Goal: Task Accomplishment & Management: Manage account settings

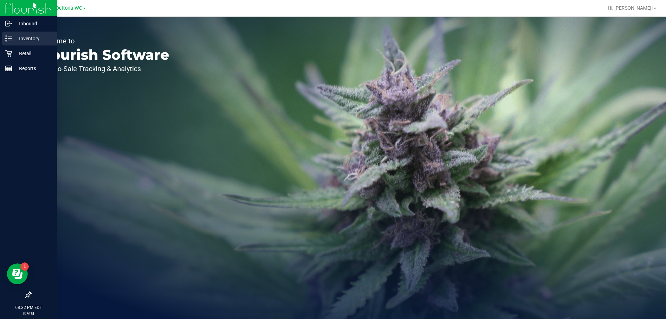
click at [21, 40] on p "Inventory" at bounding box center [33, 38] width 42 height 8
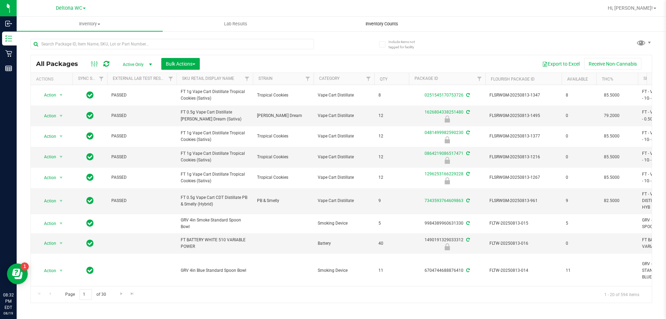
click at [376, 24] on span "Inventory Counts" at bounding box center [381, 24] width 51 height 6
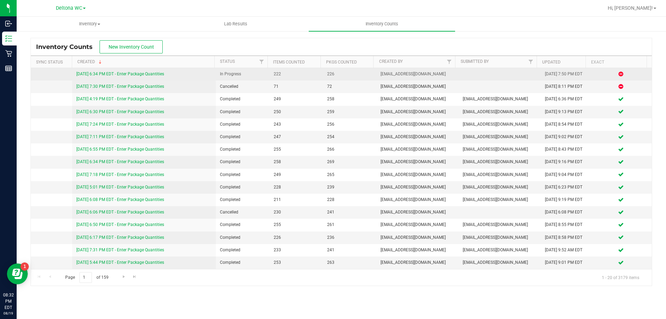
click at [130, 75] on link "[DATE] 6:34 PM EDT - Enter Package Quantities" at bounding box center [120, 73] width 88 height 5
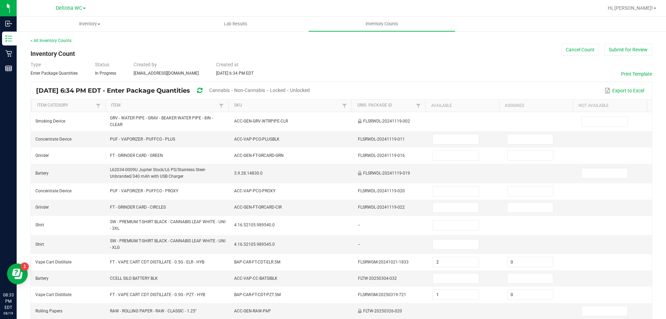
drag, startPoint x: 244, startPoint y: 89, endPoint x: 257, endPoint y: 86, distance: 13.6
click at [230, 89] on span "Cannabis" at bounding box center [219, 90] width 20 height 6
type input "2"
type input "1"
type input "3"
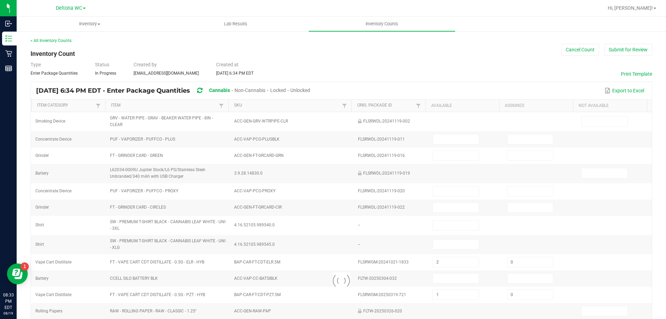
type input "5"
type input "3"
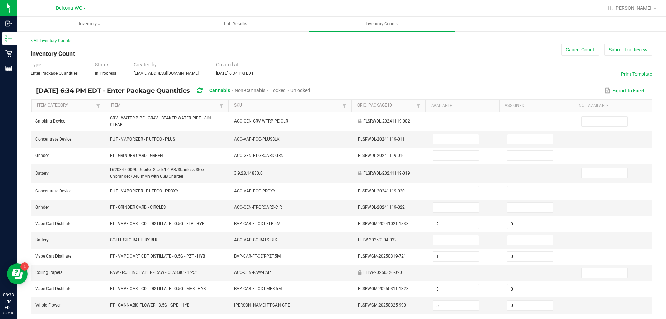
click at [310, 90] on span "Unlocked" at bounding box center [300, 90] width 20 height 6
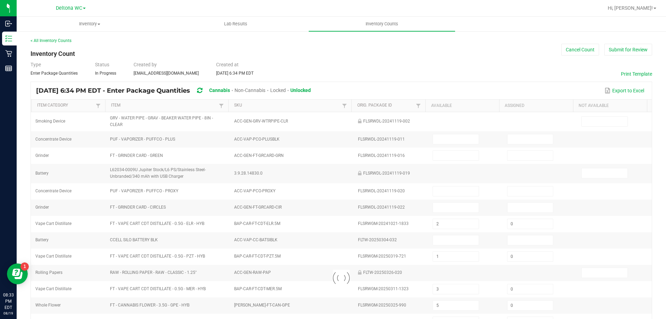
type input "2"
type input "0"
type input "1"
type input "3"
type input "5"
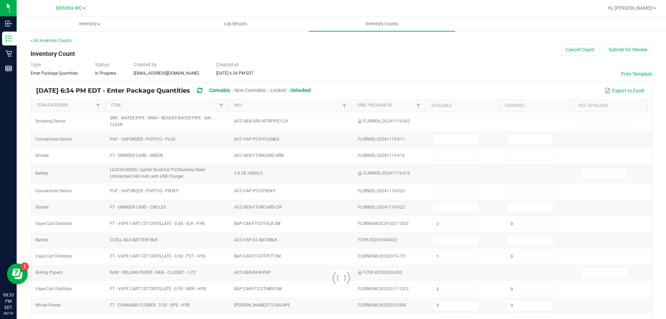
type input "7"
type input "17"
type input "0"
type input "6"
type input "3"
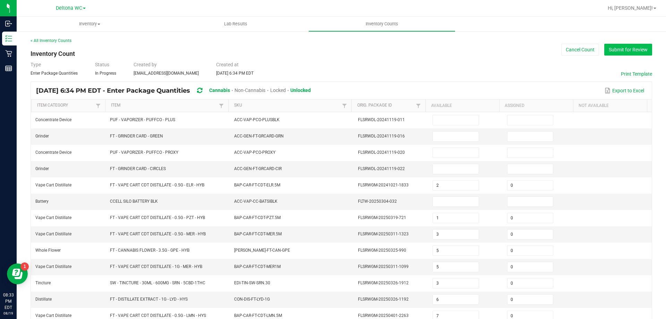
click at [611, 50] on button "Submit for Review" at bounding box center [628, 50] width 48 height 12
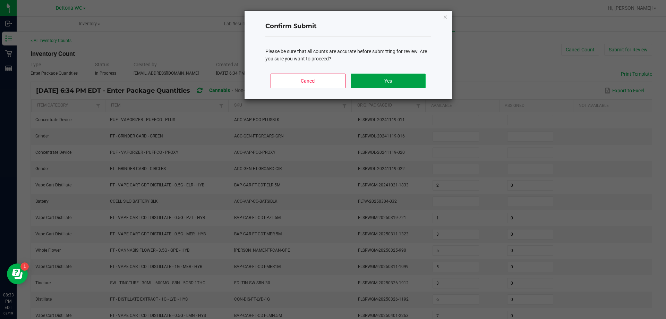
click at [397, 81] on button "Yes" at bounding box center [388, 81] width 75 height 15
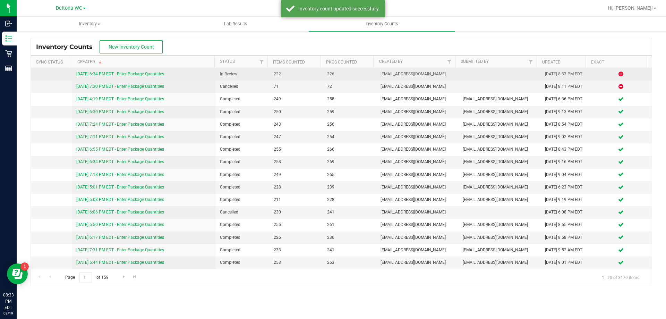
click at [146, 74] on link "[DATE] 6:34 PM EDT - Enter Package Quantities" at bounding box center [120, 73] width 88 height 5
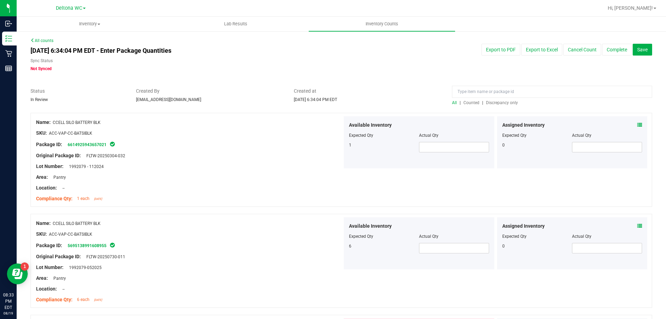
click at [496, 102] on span "Discrepancy only" at bounding box center [502, 102] width 32 height 5
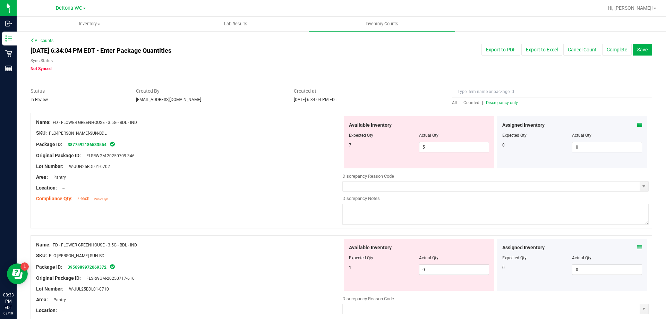
click at [637, 123] on icon at bounding box center [639, 124] width 5 height 5
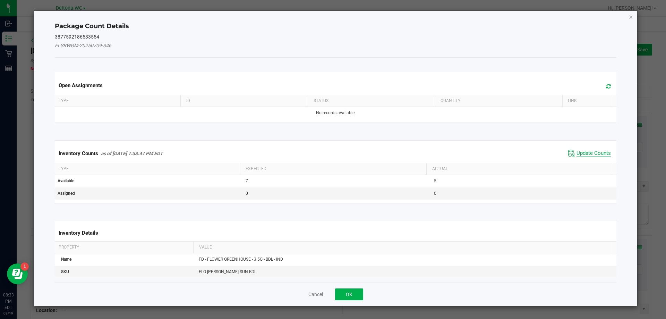
click at [587, 151] on span "Update Counts" at bounding box center [594, 153] width 34 height 7
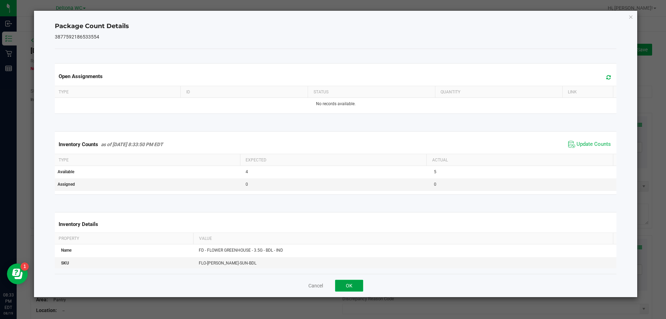
click at [347, 288] on button "OK" at bounding box center [349, 286] width 28 height 12
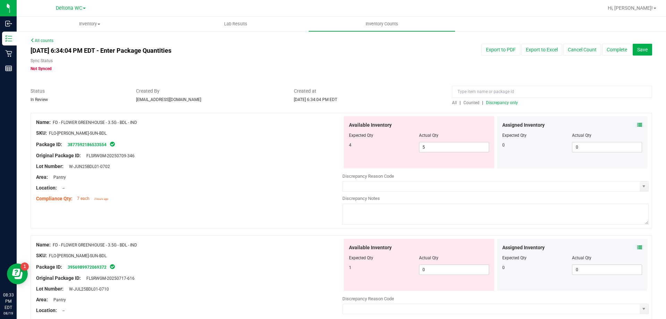
click at [637, 246] on icon at bounding box center [639, 247] width 5 height 5
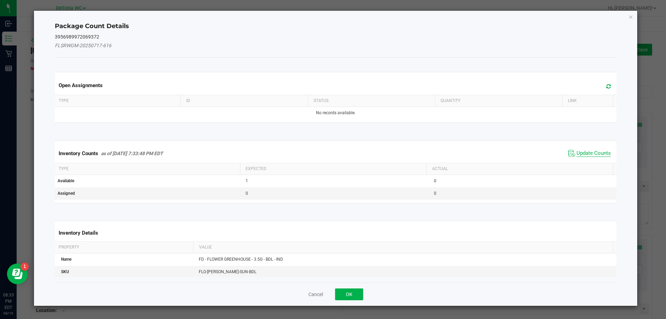
click at [580, 153] on span "Update Counts" at bounding box center [594, 153] width 34 height 7
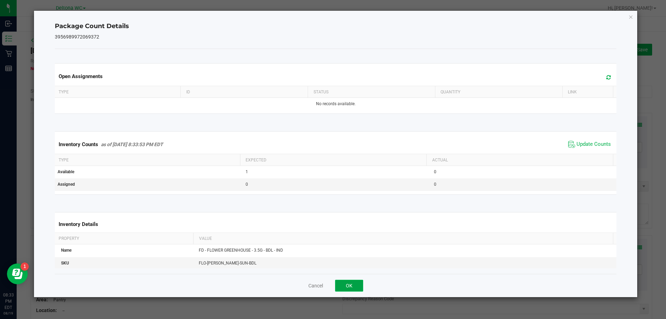
click at [349, 285] on button "OK" at bounding box center [349, 286] width 28 height 12
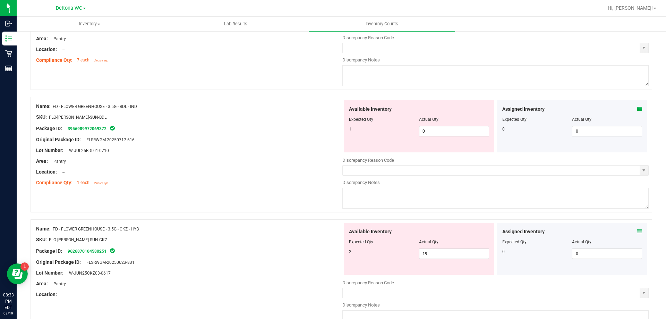
scroll to position [139, 0]
click at [637, 231] on icon at bounding box center [639, 231] width 5 height 5
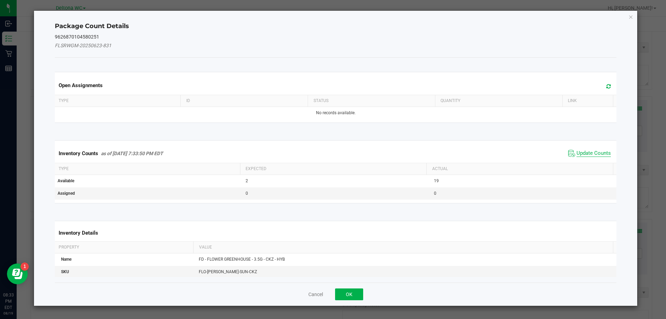
drag, startPoint x: 587, startPoint y: 155, endPoint x: 560, endPoint y: 172, distance: 31.8
click at [588, 155] on span "Update Counts" at bounding box center [594, 153] width 34 height 7
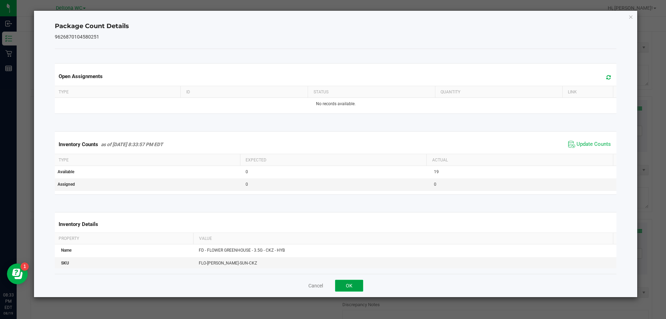
click at [350, 286] on button "OK" at bounding box center [349, 286] width 28 height 12
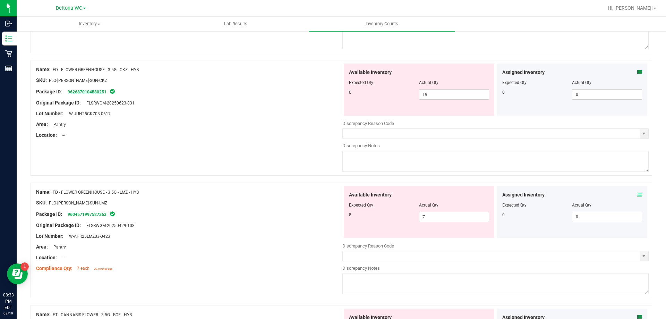
scroll to position [312, 0]
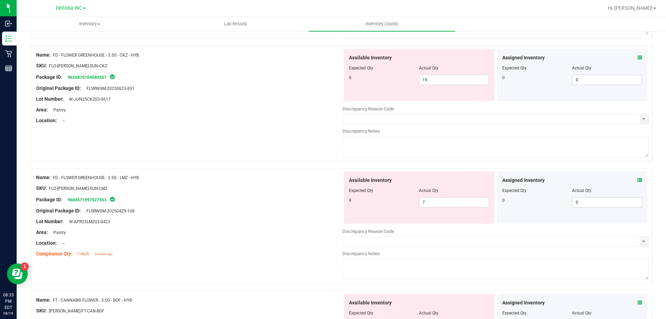
click at [637, 180] on icon at bounding box center [639, 180] width 5 height 5
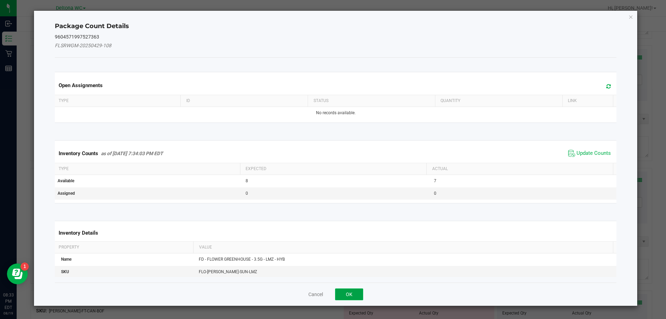
click at [347, 293] on button "OK" at bounding box center [349, 294] width 28 height 12
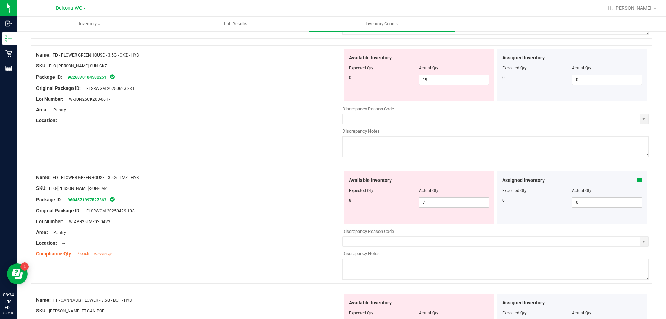
click at [637, 56] on icon at bounding box center [639, 57] width 5 height 5
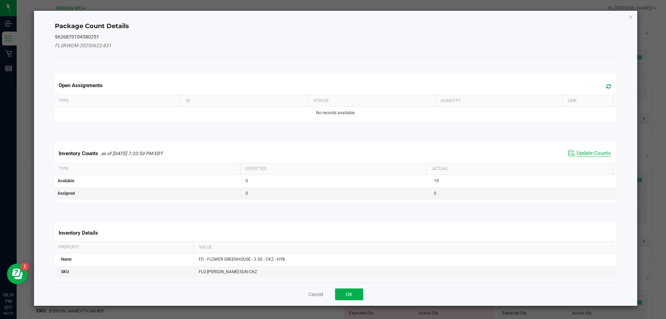
click at [588, 154] on span "Update Counts" at bounding box center [594, 153] width 34 height 7
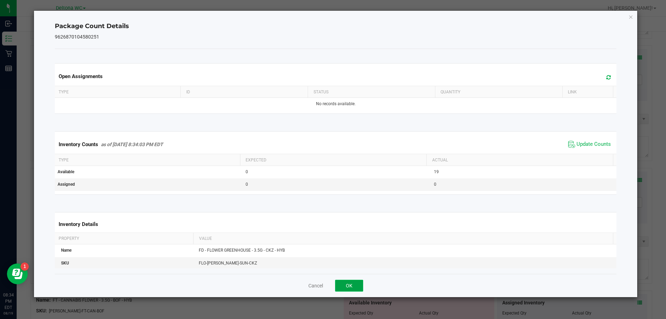
click at [345, 286] on button "OK" at bounding box center [349, 286] width 28 height 12
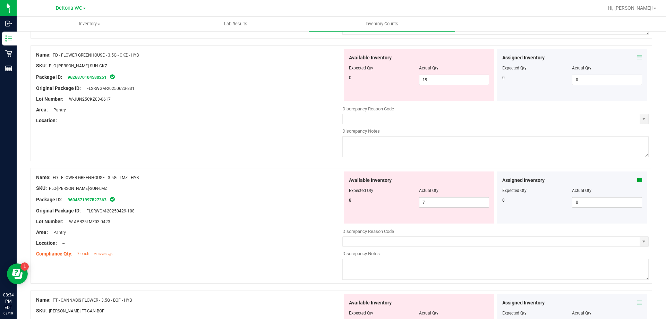
click at [637, 302] on icon at bounding box center [639, 302] width 5 height 5
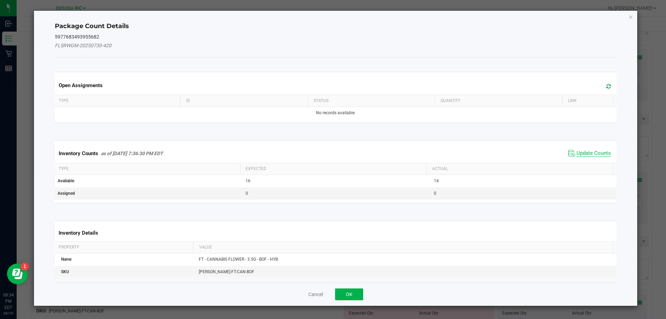
click at [587, 152] on span "Update Counts" at bounding box center [594, 153] width 34 height 7
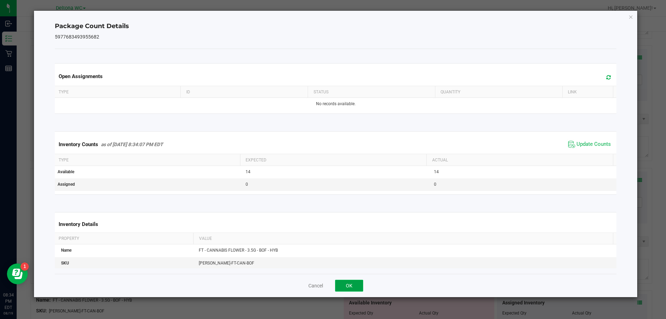
click at [357, 288] on button "OK" at bounding box center [349, 286] width 28 height 12
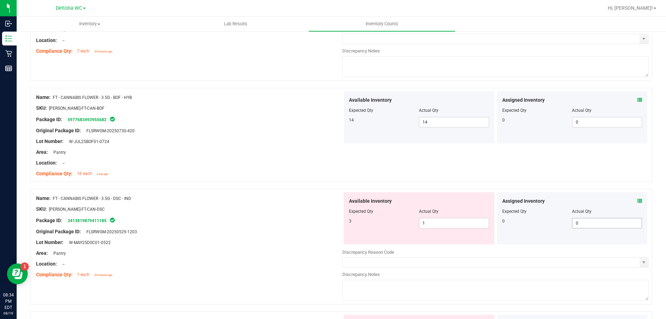
scroll to position [520, 0]
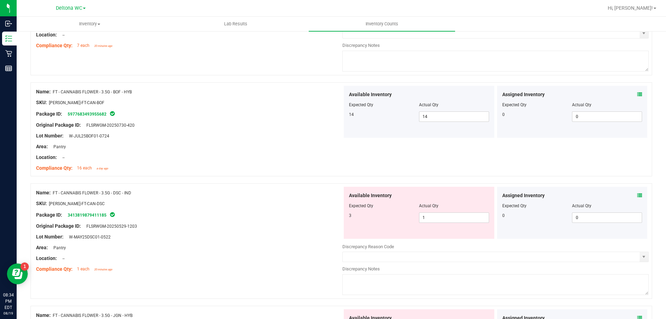
click at [637, 196] on icon at bounding box center [639, 195] width 5 height 5
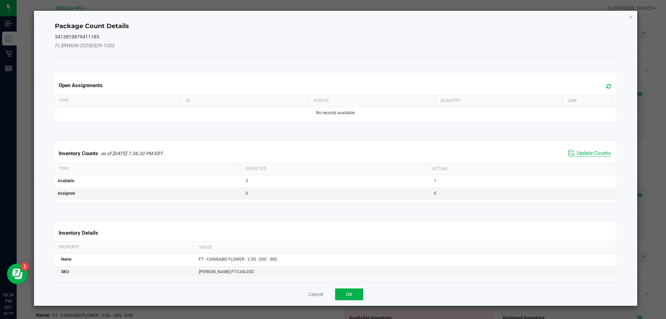
click at [590, 151] on span "Update Counts" at bounding box center [594, 153] width 34 height 7
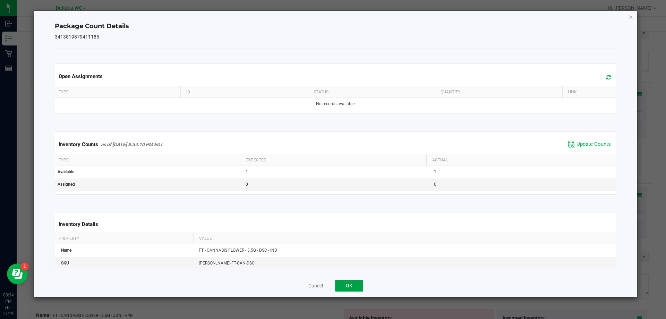
click at [352, 287] on button "OK" at bounding box center [349, 286] width 28 height 12
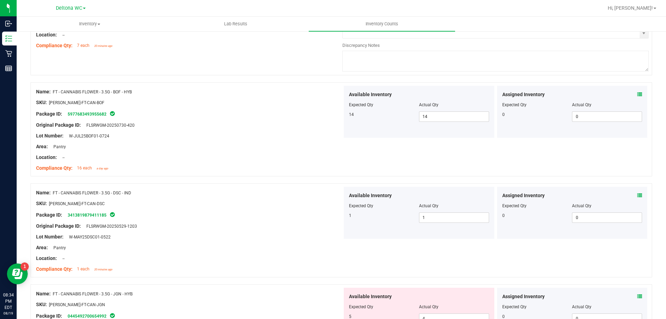
click at [638, 297] on div "Assigned Inventory Expected Qty Actual Qty 0 0 0" at bounding box center [572, 314] width 151 height 52
click at [637, 296] on icon at bounding box center [639, 296] width 5 height 5
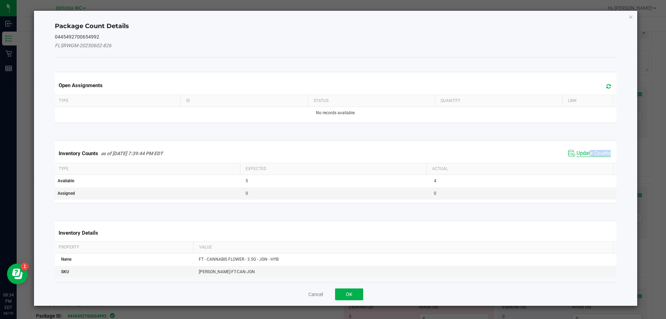
click at [586, 156] on span "Update Counts" at bounding box center [594, 153] width 34 height 7
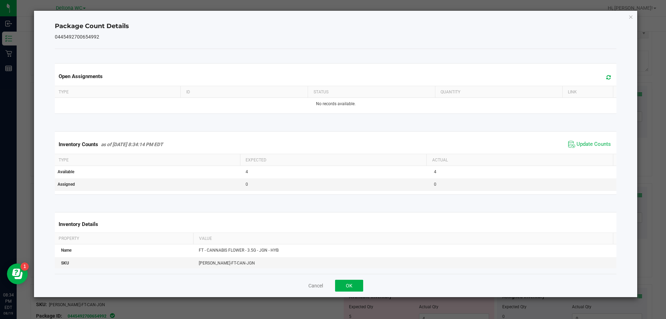
click at [348, 296] on div "Cancel OK" at bounding box center [336, 285] width 562 height 23
click at [353, 288] on button "OK" at bounding box center [349, 286] width 28 height 12
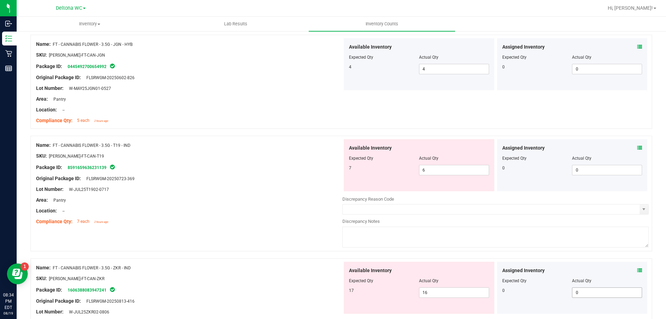
scroll to position [798, 0]
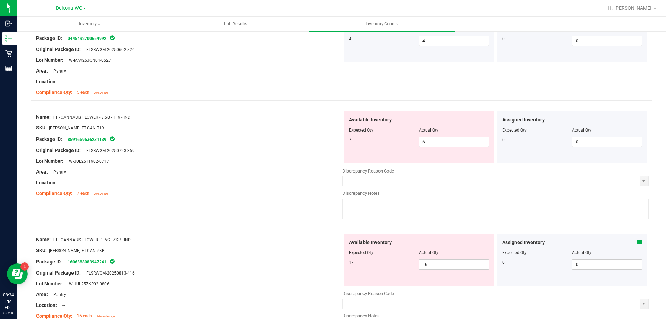
click at [637, 120] on icon at bounding box center [639, 119] width 5 height 5
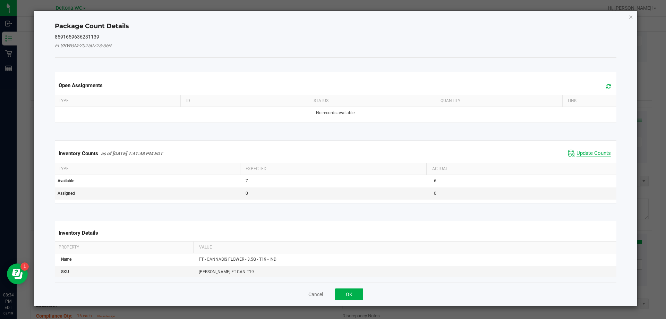
click at [584, 150] on span "Update Counts" at bounding box center [594, 153] width 34 height 7
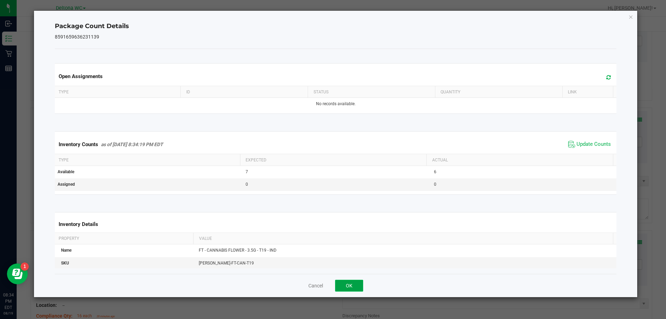
click at [349, 284] on button "OK" at bounding box center [349, 286] width 28 height 12
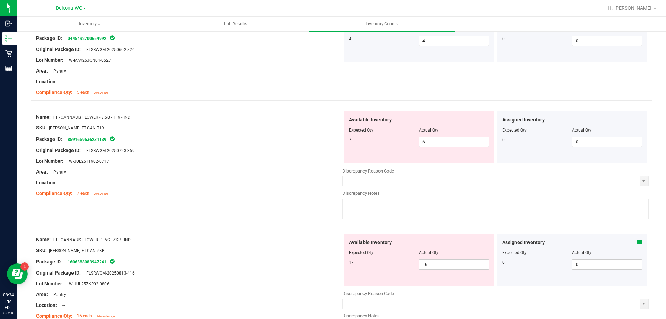
click at [637, 241] on icon at bounding box center [639, 242] width 5 height 5
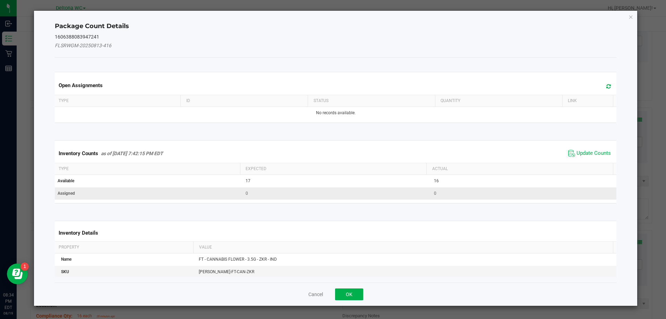
drag, startPoint x: 584, startPoint y: 153, endPoint x: 486, endPoint y: 192, distance: 105.4
click at [584, 153] on span "Update Counts" at bounding box center [594, 153] width 34 height 7
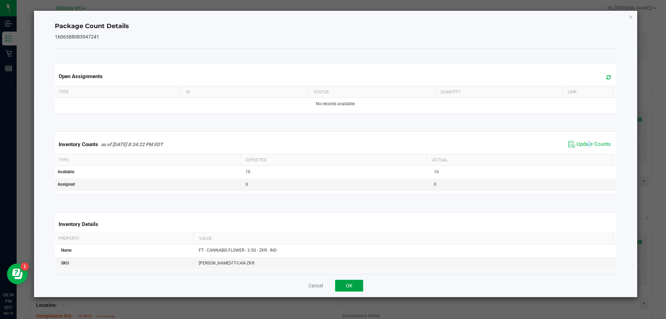
drag, startPoint x: 347, startPoint y: 284, endPoint x: 380, endPoint y: 263, distance: 39.0
click at [347, 284] on button "OK" at bounding box center [349, 286] width 28 height 12
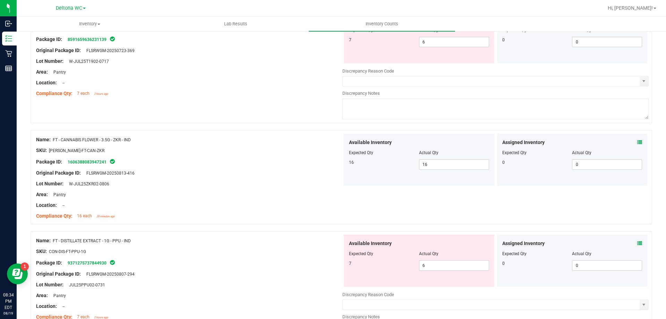
scroll to position [902, 0]
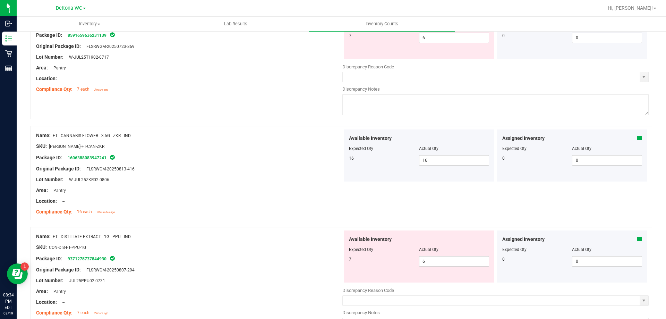
click at [637, 239] on icon at bounding box center [639, 239] width 5 height 5
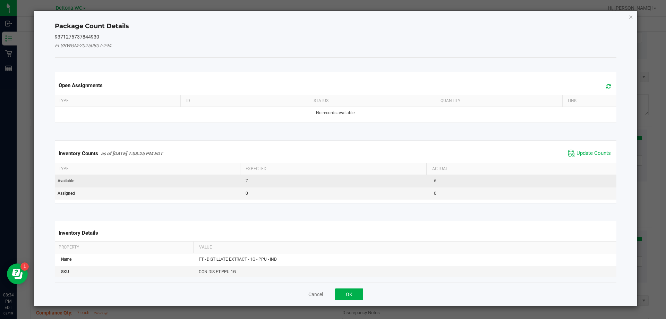
drag, startPoint x: 580, startPoint y: 153, endPoint x: 545, endPoint y: 180, distance: 44.5
click at [580, 153] on span "Update Counts" at bounding box center [594, 153] width 34 height 7
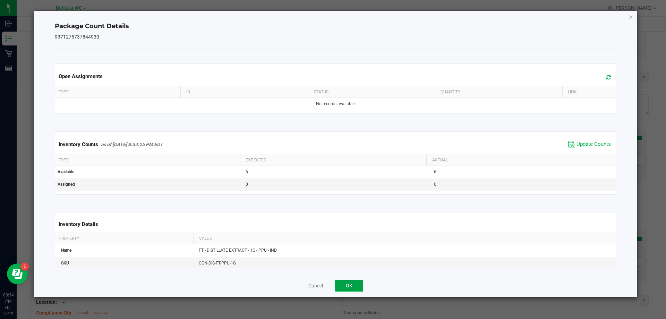
click at [352, 287] on button "OK" at bounding box center [349, 286] width 28 height 12
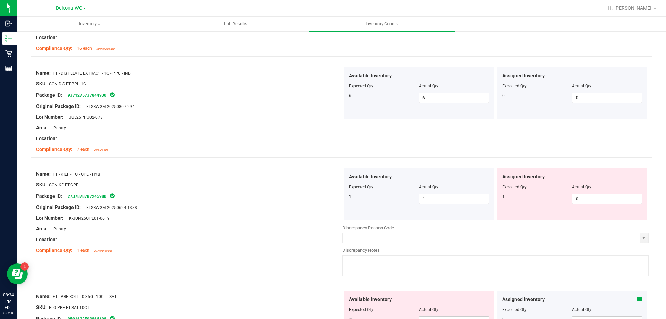
scroll to position [1075, 0]
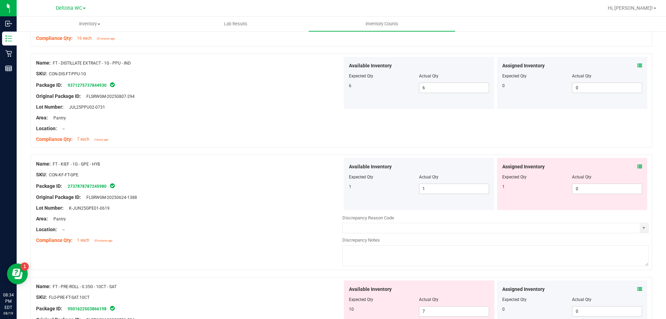
click at [637, 168] on icon at bounding box center [639, 166] width 5 height 5
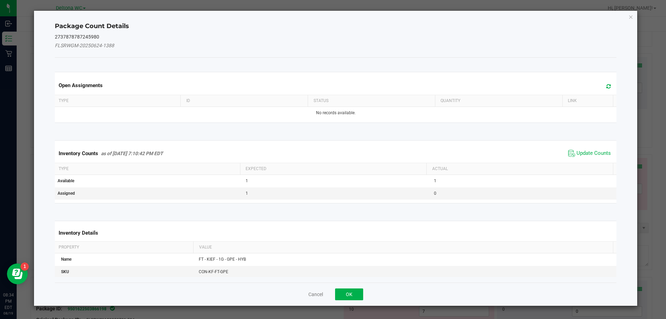
click at [578, 148] on span "Update Counts" at bounding box center [589, 153] width 46 height 10
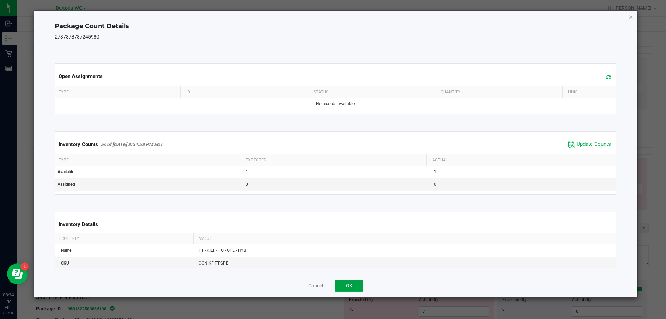
drag, startPoint x: 357, startPoint y: 288, endPoint x: 364, endPoint y: 284, distance: 7.8
click at [357, 287] on button "OK" at bounding box center [349, 286] width 28 height 12
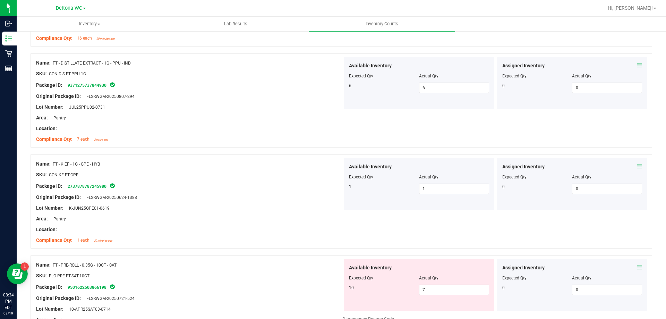
click at [637, 265] on icon at bounding box center [639, 267] width 5 height 5
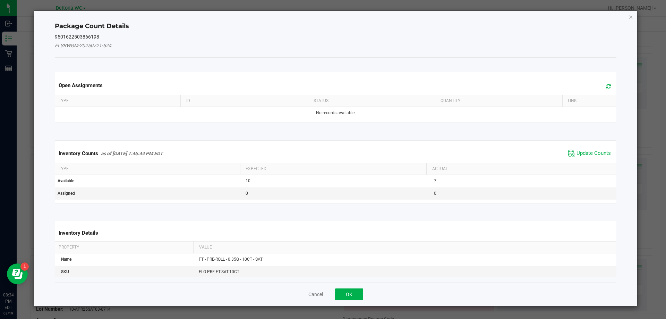
drag, startPoint x: 576, startPoint y: 154, endPoint x: 567, endPoint y: 159, distance: 9.3
click at [577, 154] on span "Update Counts" at bounding box center [594, 153] width 34 height 7
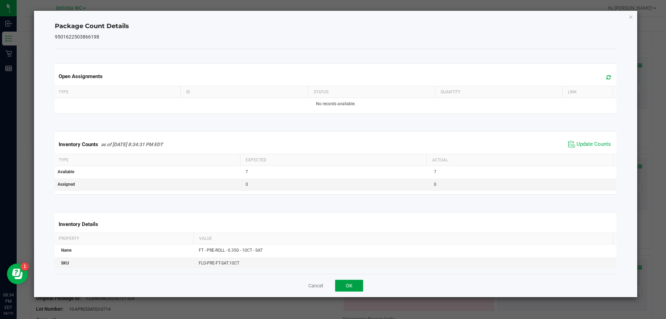
drag, startPoint x: 352, startPoint y: 288, endPoint x: 393, endPoint y: 285, distance: 41.7
click at [353, 287] on button "OK" at bounding box center [349, 286] width 28 height 12
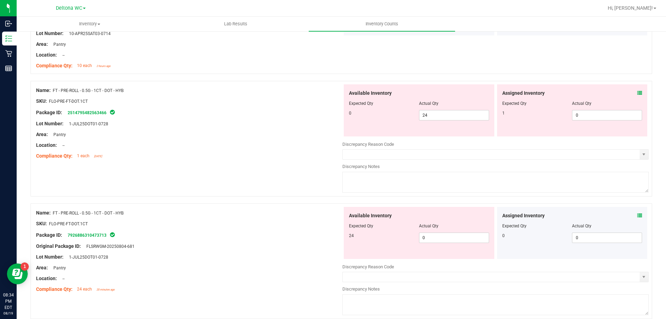
scroll to position [1353, 0]
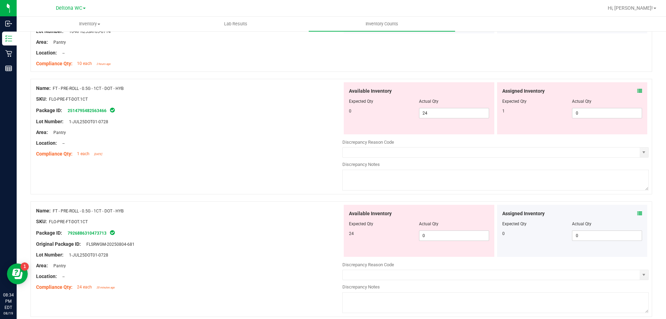
click at [637, 92] on icon at bounding box center [639, 90] width 5 height 5
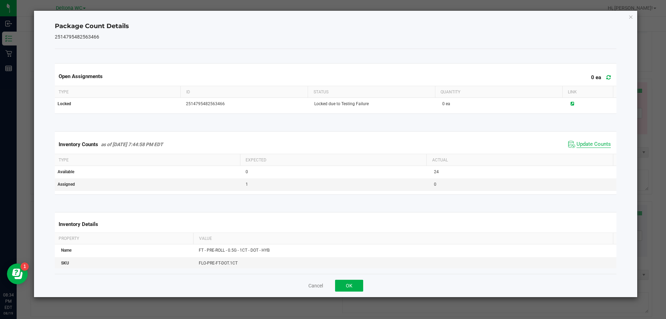
click at [593, 144] on span "Update Counts" at bounding box center [594, 144] width 34 height 7
drag, startPoint x: 343, startPoint y: 286, endPoint x: 365, endPoint y: 285, distance: 21.9
click at [345, 285] on button "OK" at bounding box center [349, 286] width 28 height 12
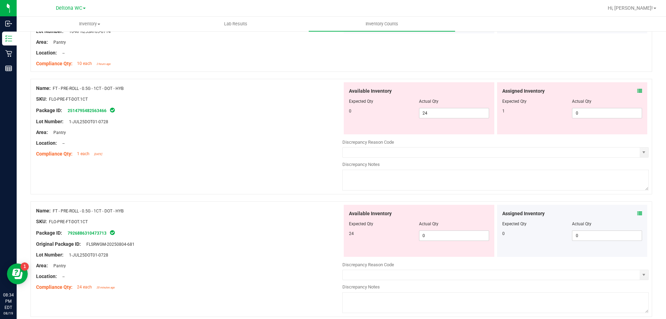
click at [637, 213] on icon at bounding box center [639, 213] width 5 height 5
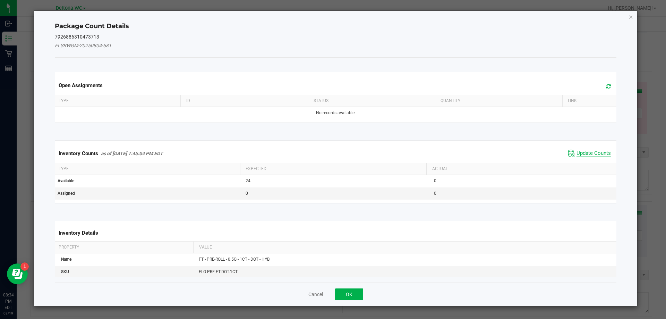
click at [583, 153] on span "Update Counts" at bounding box center [594, 153] width 34 height 7
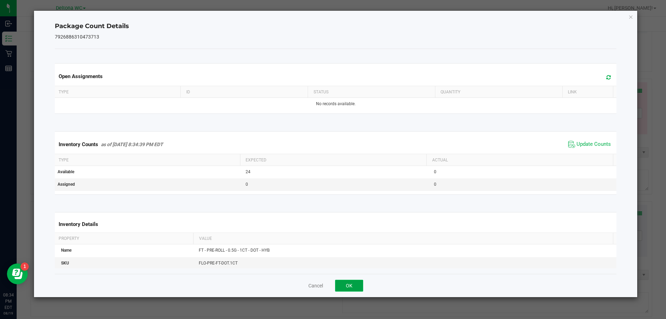
click at [359, 288] on button "OK" at bounding box center [349, 286] width 28 height 12
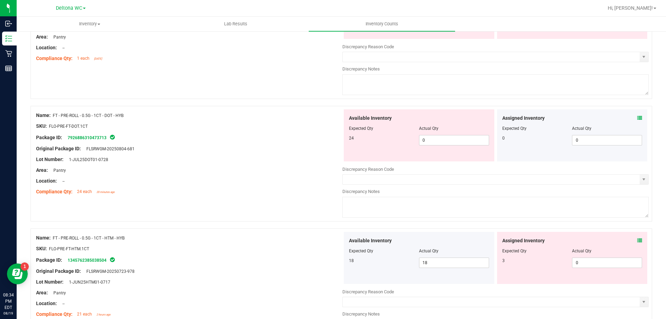
scroll to position [1457, 0]
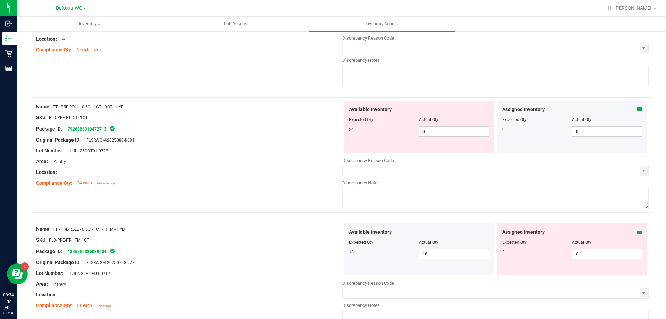
click at [637, 232] on icon at bounding box center [639, 231] width 5 height 5
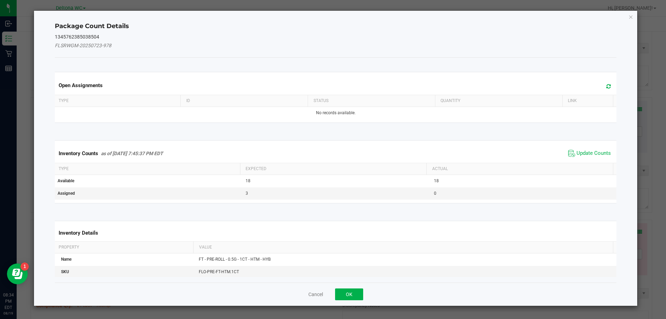
drag, startPoint x: 586, startPoint y: 154, endPoint x: 550, endPoint y: 171, distance: 39.4
click at [586, 154] on span "Update Counts" at bounding box center [594, 153] width 34 height 7
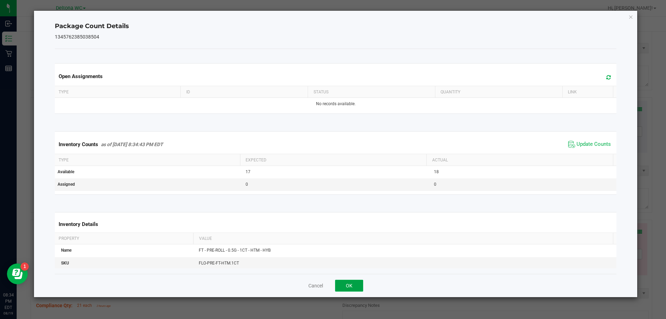
drag, startPoint x: 353, startPoint y: 290, endPoint x: 368, endPoint y: 281, distance: 17.7
click at [353, 290] on button "OK" at bounding box center [349, 286] width 28 height 12
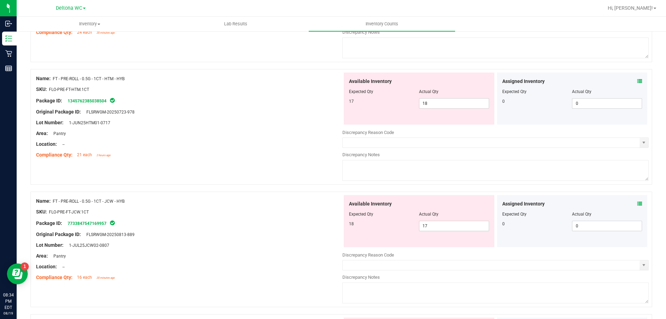
scroll to position [1630, 0]
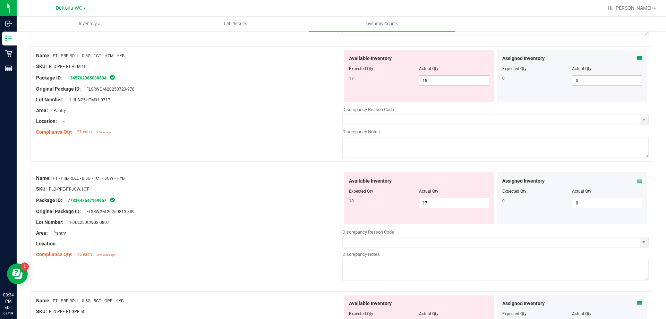
click at [637, 181] on icon at bounding box center [639, 180] width 5 height 5
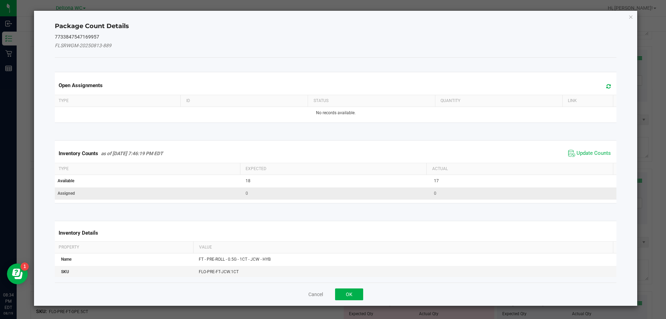
drag, startPoint x: 589, startPoint y: 154, endPoint x: 496, endPoint y: 186, distance: 98.5
click at [584, 156] on span "Update Counts" at bounding box center [594, 153] width 34 height 7
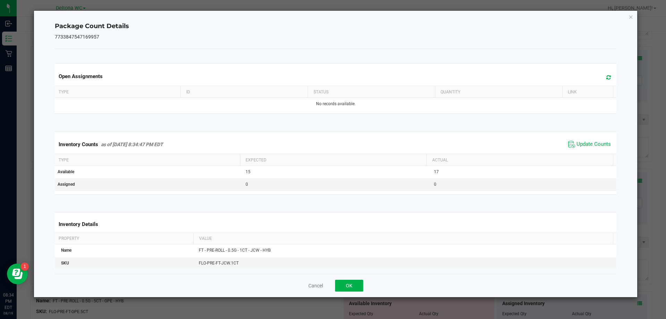
click at [351, 279] on div "Cancel OK" at bounding box center [336, 285] width 562 height 23
click at [351, 284] on button "OK" at bounding box center [349, 286] width 28 height 12
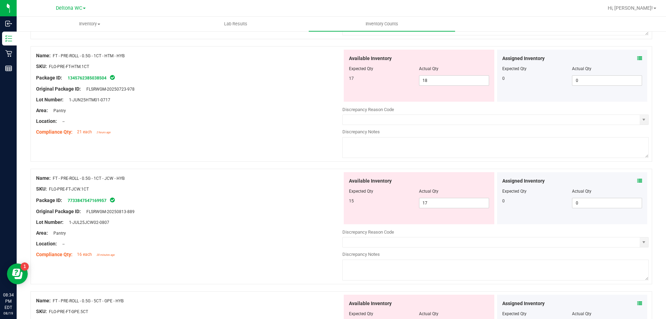
click at [634, 300] on div "Assigned Inventory Expected Qty Actual Qty 0 0 0" at bounding box center [572, 321] width 151 height 52
click at [637, 303] on icon at bounding box center [639, 303] width 5 height 5
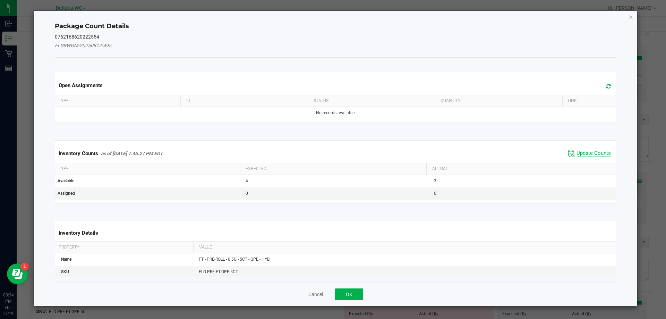
click at [590, 151] on span "Update Counts" at bounding box center [594, 153] width 34 height 7
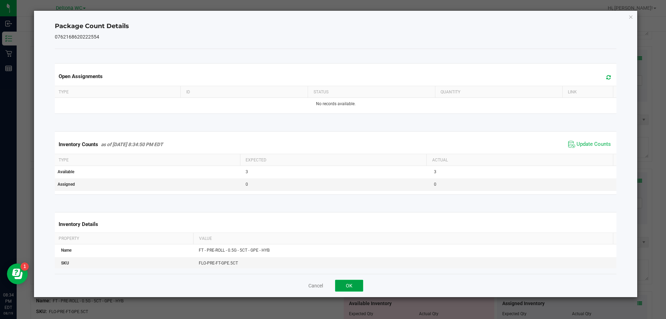
click at [352, 282] on button "OK" at bounding box center [349, 286] width 28 height 12
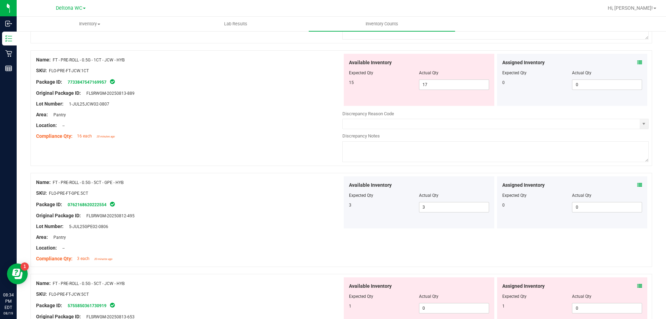
scroll to position [1769, 0]
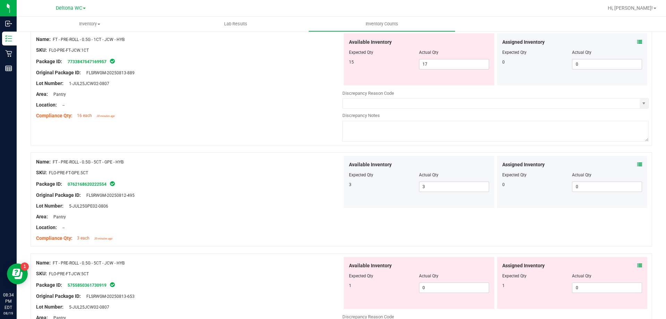
click at [637, 262] on span at bounding box center [639, 265] width 5 height 7
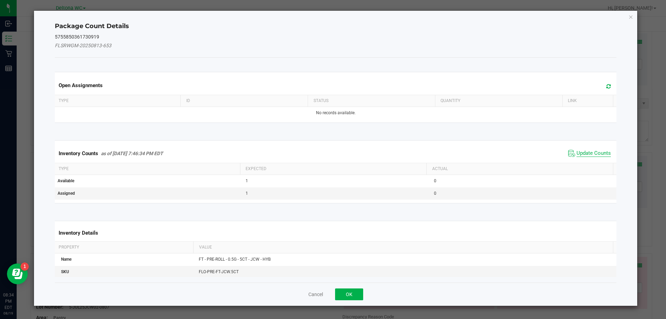
click at [590, 154] on span "Update Counts" at bounding box center [594, 153] width 34 height 7
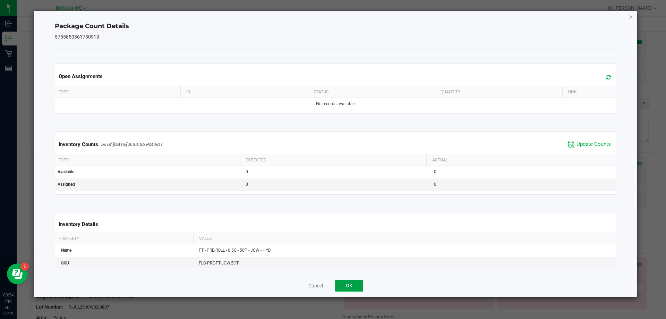
click at [346, 288] on button "OK" at bounding box center [349, 286] width 28 height 12
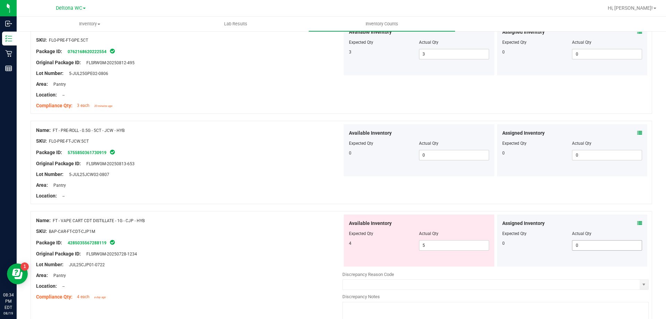
scroll to position [1908, 0]
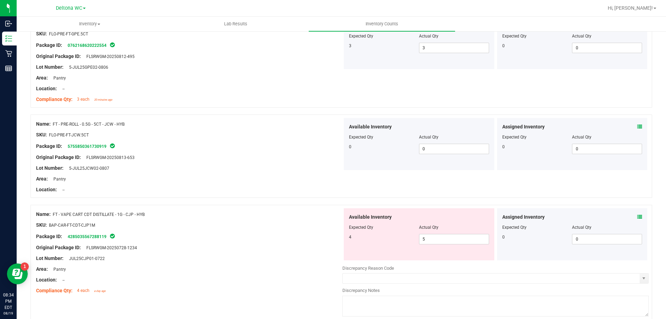
click at [637, 217] on icon at bounding box center [639, 216] width 5 height 5
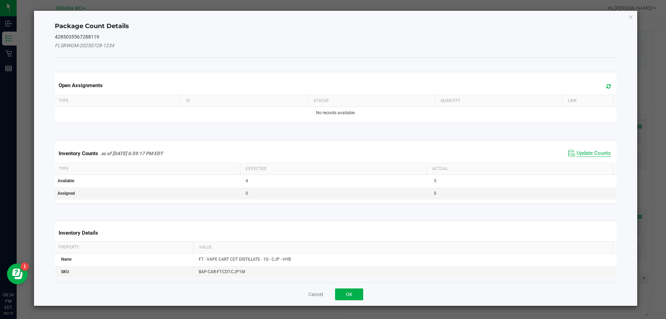
drag, startPoint x: 586, startPoint y: 152, endPoint x: 581, endPoint y: 155, distance: 5.8
click at [585, 153] on span "Update Counts" at bounding box center [594, 153] width 34 height 7
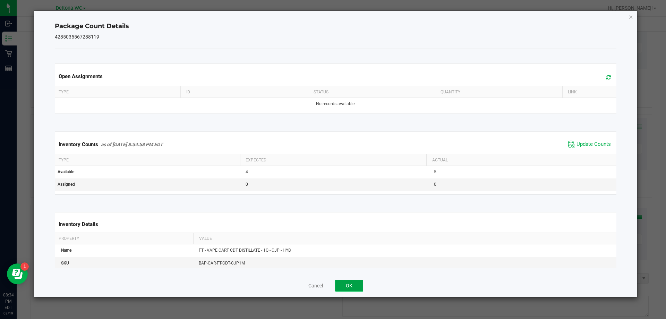
click at [352, 287] on button "OK" at bounding box center [349, 286] width 28 height 12
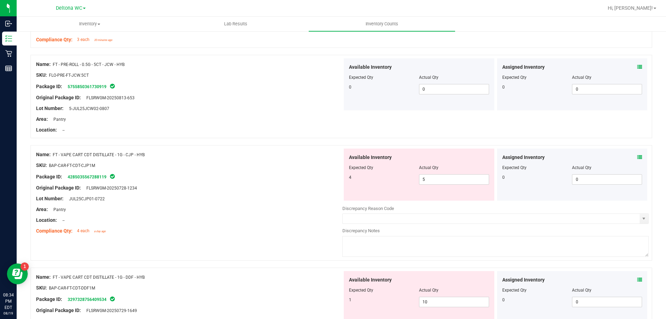
scroll to position [1977, 0]
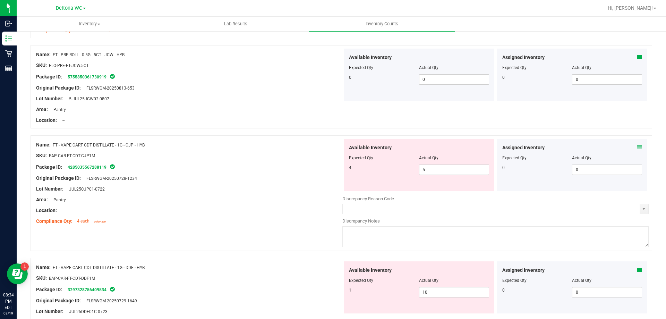
click at [637, 147] on icon at bounding box center [639, 147] width 5 height 5
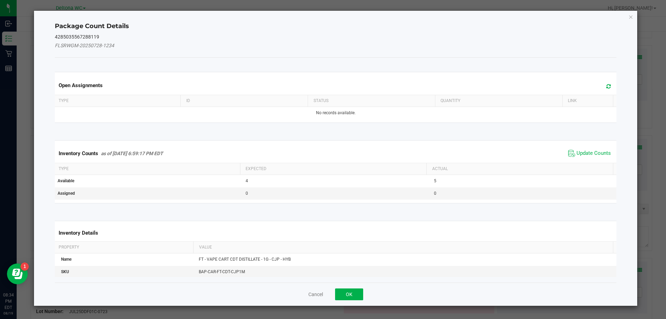
click at [590, 157] on span "Update Counts" at bounding box center [589, 153] width 46 height 10
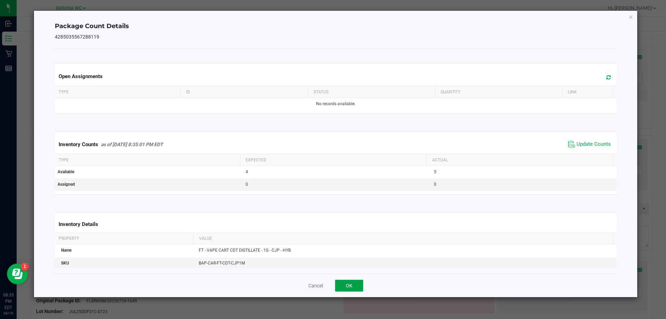
click at [358, 286] on button "OK" at bounding box center [349, 286] width 28 height 12
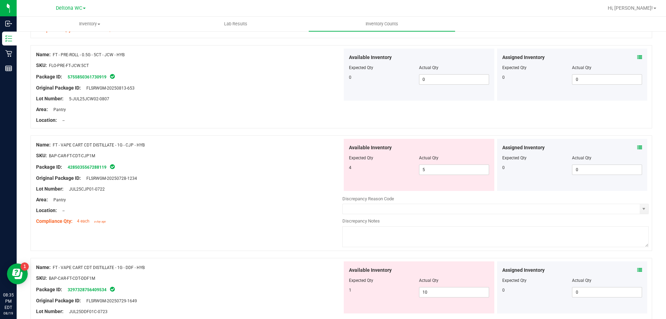
click at [637, 270] on icon at bounding box center [639, 269] width 5 height 5
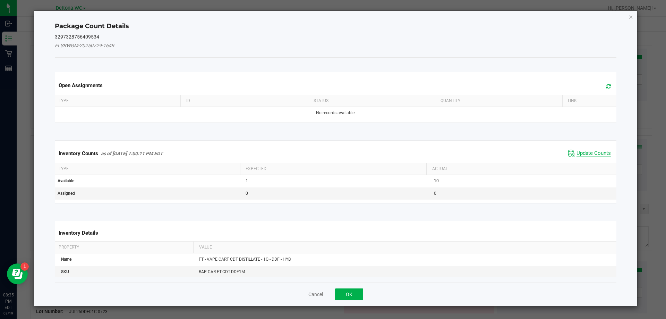
click at [591, 155] on span "Update Counts" at bounding box center [594, 153] width 34 height 7
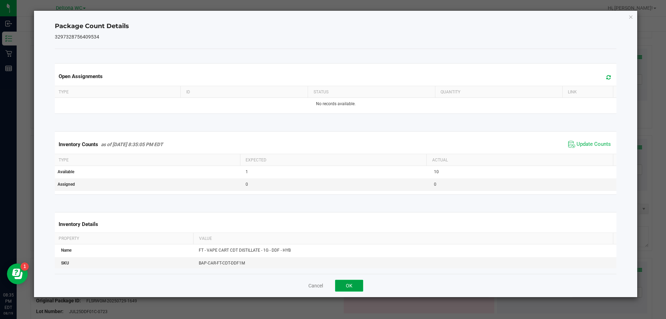
click at [349, 284] on button "OK" at bounding box center [349, 286] width 28 height 12
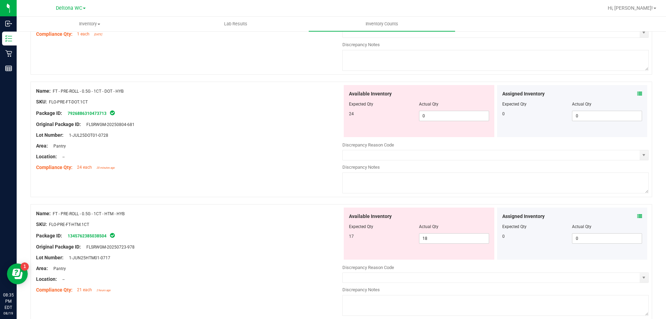
scroll to position [1403, 0]
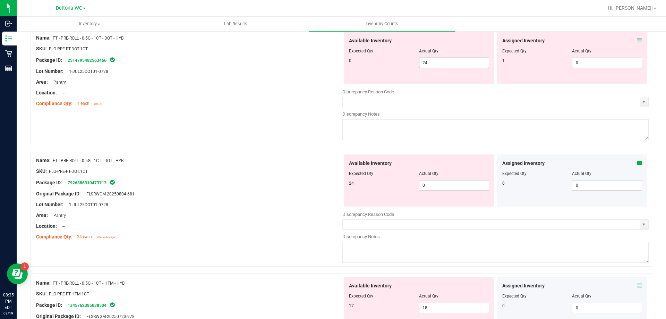
drag, startPoint x: 446, startPoint y: 60, endPoint x: 408, endPoint y: 65, distance: 38.9
click at [408, 65] on div "0 24 24" at bounding box center [419, 63] width 140 height 10
type input "0"
click at [445, 186] on span "0 0" at bounding box center [454, 185] width 70 height 10
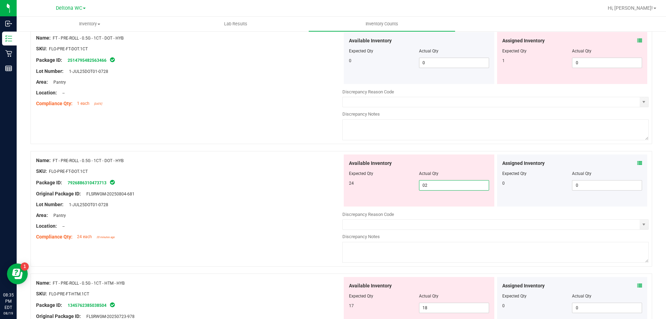
type input "024"
type input "24"
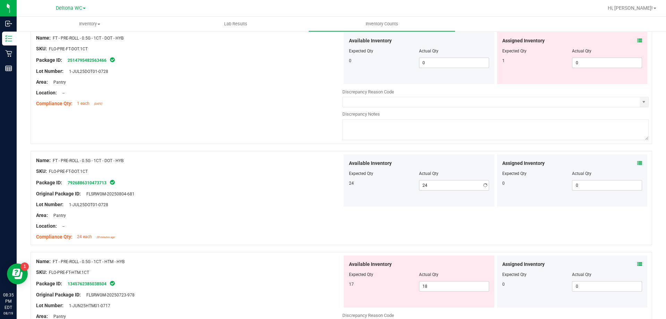
click at [334, 235] on div "Compliance Qty: 24 each 20 minutes ago" at bounding box center [189, 236] width 306 height 7
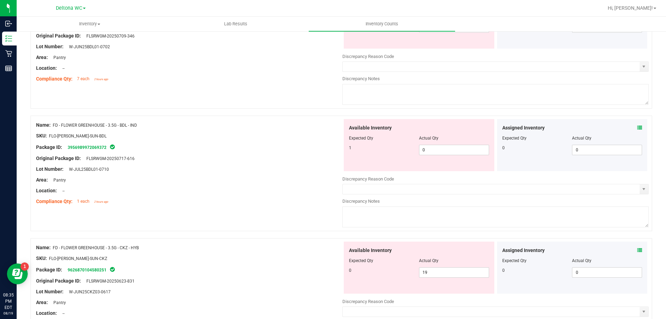
scroll to position [0, 0]
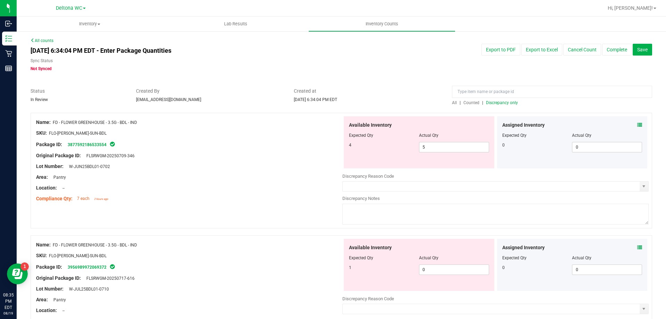
click at [502, 103] on span "Discrepancy only" at bounding box center [502, 102] width 32 height 5
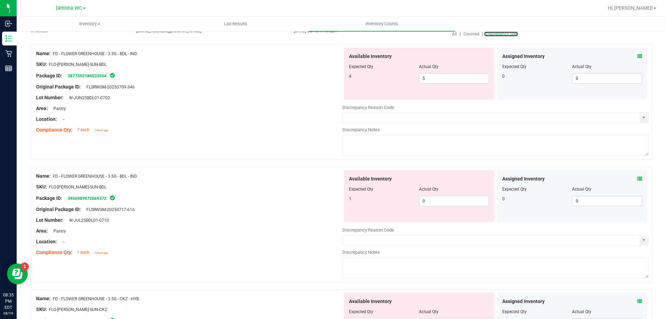
scroll to position [69, 0]
drag, startPoint x: 430, startPoint y: 202, endPoint x: 432, endPoint y: 199, distance: 3.6
click at [432, 199] on span "0 0" at bounding box center [454, 200] width 70 height 10
type input "1"
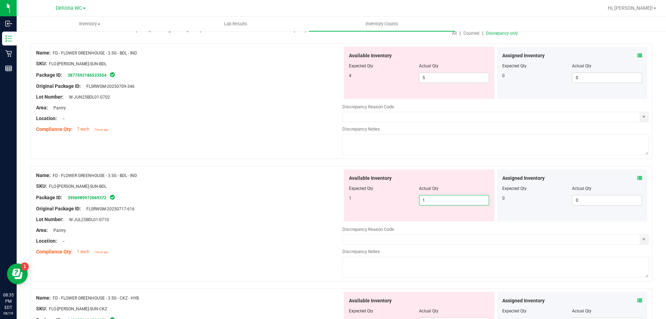
click at [309, 194] on div "Package ID: 3956989972069372" at bounding box center [189, 197] width 306 height 8
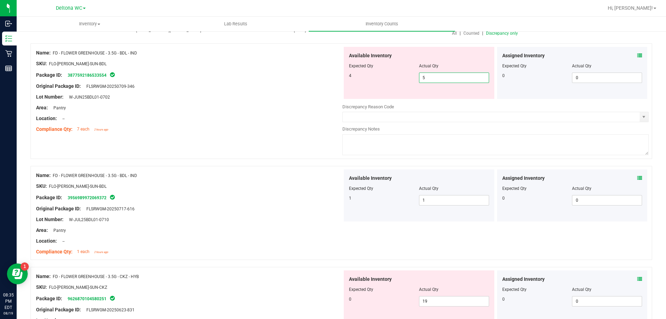
click at [428, 80] on span "5 5" at bounding box center [454, 77] width 70 height 10
type input "4"
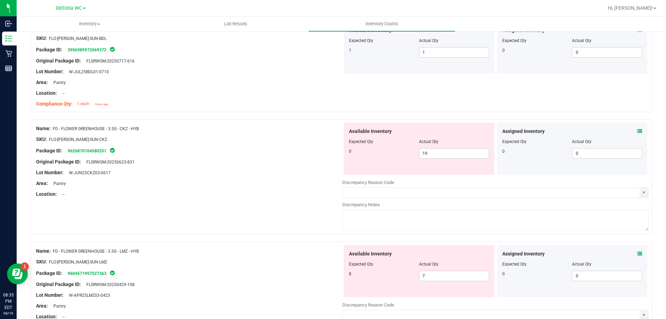
scroll to position [208, 0]
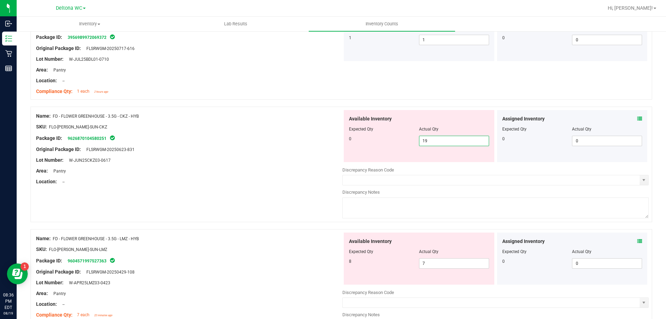
drag, startPoint x: 444, startPoint y: 139, endPoint x: 388, endPoint y: 149, distance: 57.0
click at [389, 151] on div "Available Inventory Expected Qty Actual Qty 0 19 19" at bounding box center [419, 136] width 151 height 52
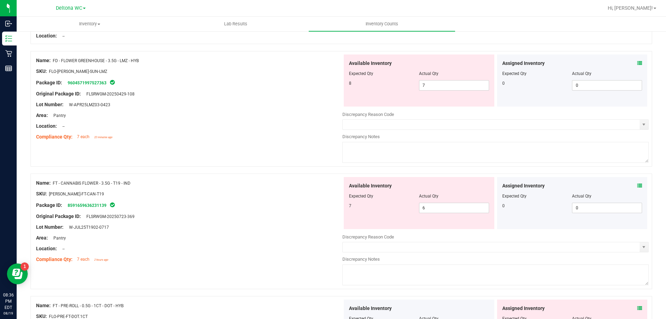
scroll to position [312, 0]
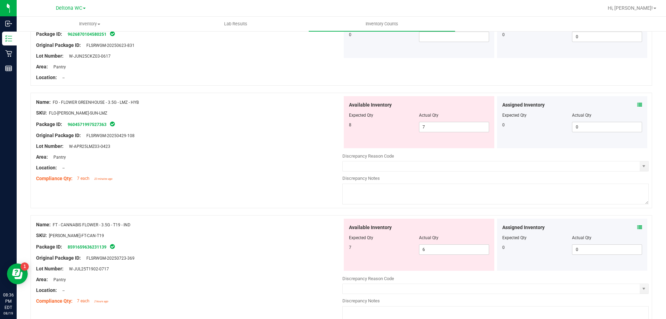
click at [637, 104] on icon at bounding box center [639, 104] width 5 height 5
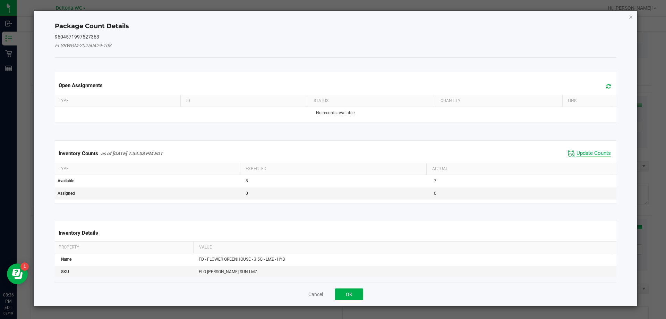
click at [585, 154] on span "Update Counts" at bounding box center [594, 153] width 34 height 7
click at [585, 153] on div "Inventory Counts as of [DATE] 7:34:03 PM EDT Update Counts" at bounding box center [335, 153] width 565 height 18
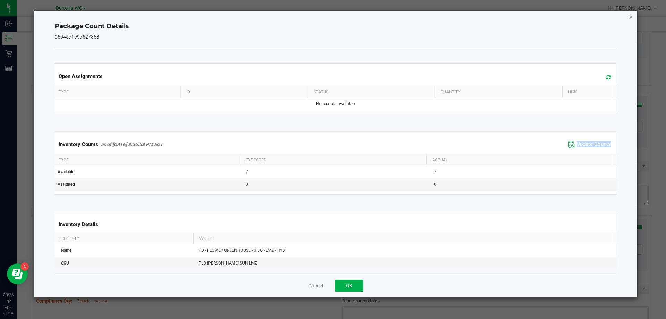
click at [585, 153] on div "Inventory Counts as of [DATE] 8:36:53 PM EDT Update Counts" at bounding box center [335, 144] width 565 height 19
click at [588, 144] on span "Update Counts" at bounding box center [594, 144] width 34 height 7
click at [588, 144] on span "Update Counts" at bounding box center [594, 144] width 34 height 6
drag, startPoint x: 352, startPoint y: 286, endPoint x: 360, endPoint y: 277, distance: 12.0
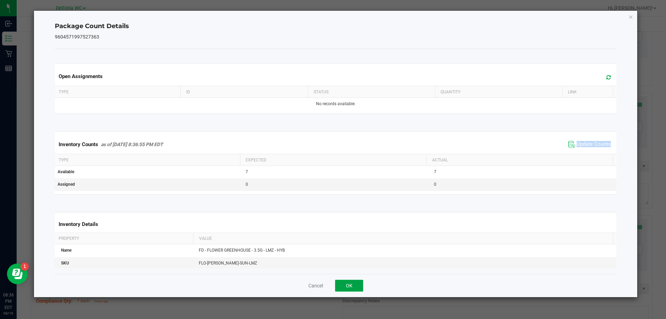
click at [352, 286] on button "OK" at bounding box center [349, 286] width 28 height 12
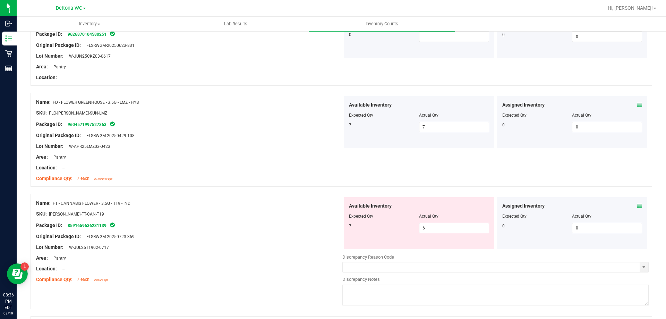
click at [637, 205] on icon at bounding box center [639, 205] width 5 height 5
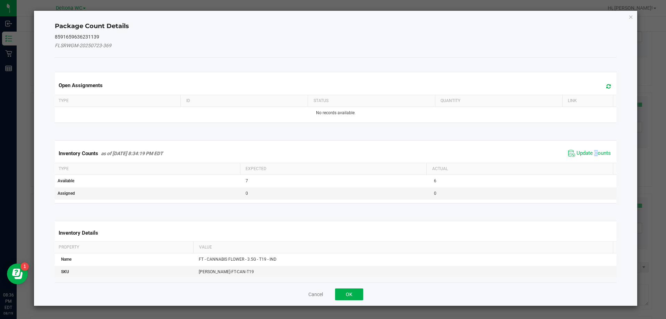
click at [592, 147] on div "Inventory Counts as of [DATE] 8:34:19 PM EDT Update Counts" at bounding box center [335, 153] width 565 height 19
click at [593, 151] on span "Update Counts" at bounding box center [594, 153] width 34 height 7
drag, startPoint x: 593, startPoint y: 151, endPoint x: 597, endPoint y: 150, distance: 4.2
click at [595, 150] on div "Inventory Counts as of [DATE] 8:34:19 PM EDT Update Counts" at bounding box center [335, 153] width 565 height 19
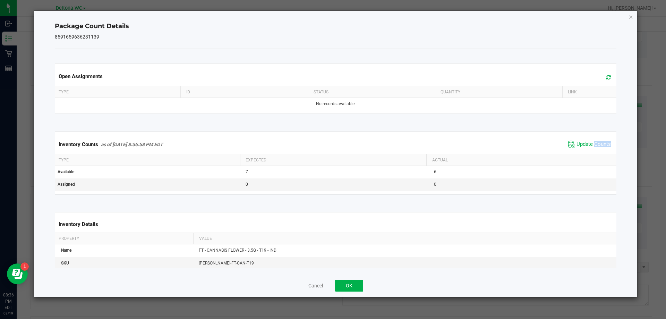
click at [597, 150] on div "Inventory Counts as of [DATE] 8:36:58 PM EDT Update Counts" at bounding box center [335, 144] width 565 height 19
click at [596, 144] on span "Update Counts" at bounding box center [594, 144] width 34 height 7
click at [596, 144] on span "Update Counts" at bounding box center [594, 144] width 34 height 6
drag, startPoint x: 596, startPoint y: 144, endPoint x: 557, endPoint y: 161, distance: 42.5
click at [596, 144] on span "Update Counts" at bounding box center [594, 144] width 34 height 6
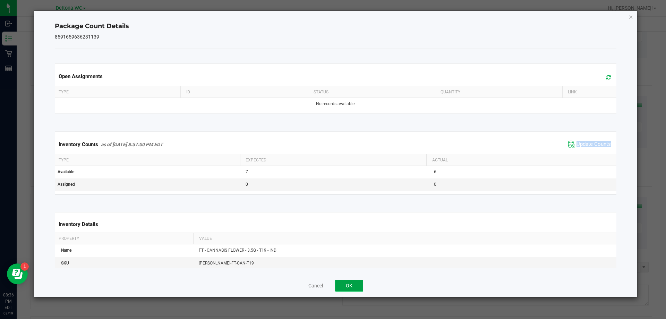
click at [356, 284] on button "OK" at bounding box center [349, 286] width 28 height 12
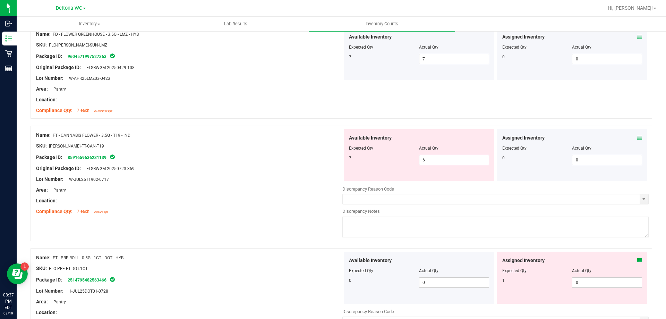
scroll to position [382, 0]
click at [434, 160] on span "6 6" at bounding box center [454, 158] width 70 height 10
type input "7"
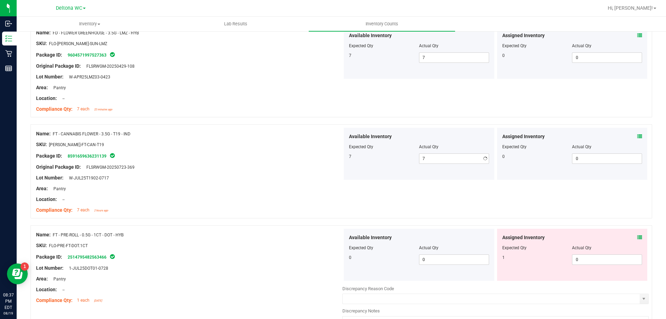
drag, startPoint x: 242, startPoint y: 203, endPoint x: 307, endPoint y: 186, distance: 67.7
click at [242, 204] on div at bounding box center [189, 204] width 306 height 3
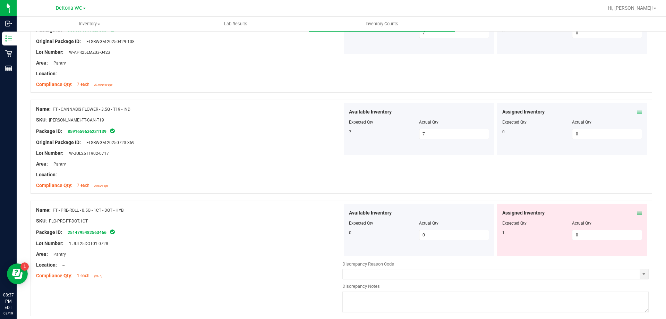
scroll to position [486, 0]
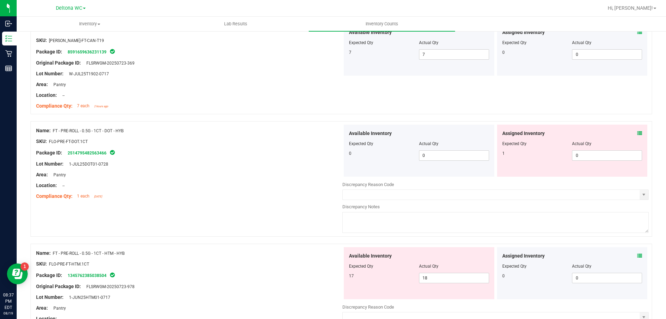
click at [637, 132] on icon at bounding box center [639, 133] width 5 height 5
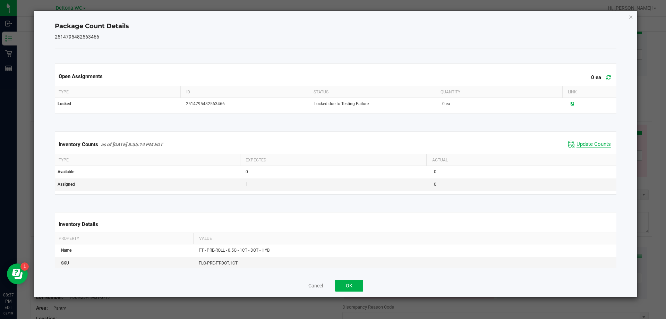
click at [584, 143] on span "Update Counts" at bounding box center [594, 144] width 34 height 7
click at [584, 143] on span "Update Counts" at bounding box center [594, 144] width 34 height 6
click at [584, 143] on span "Update Counts" at bounding box center [594, 144] width 34 height 7
click at [347, 287] on button "OK" at bounding box center [349, 286] width 28 height 12
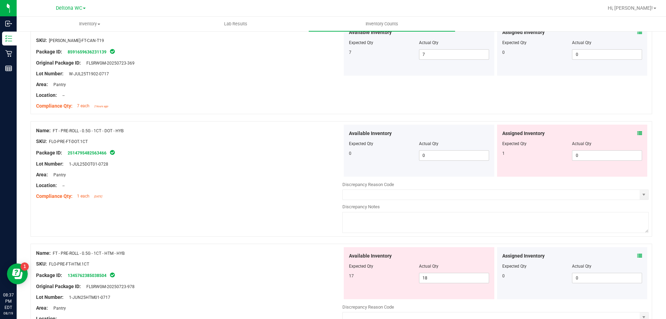
click at [277, 144] on div "SKU: FLO-PRE-FT-DOT.1CT" at bounding box center [189, 141] width 306 height 7
click at [587, 156] on span "0 0" at bounding box center [607, 155] width 70 height 10
type input "1"
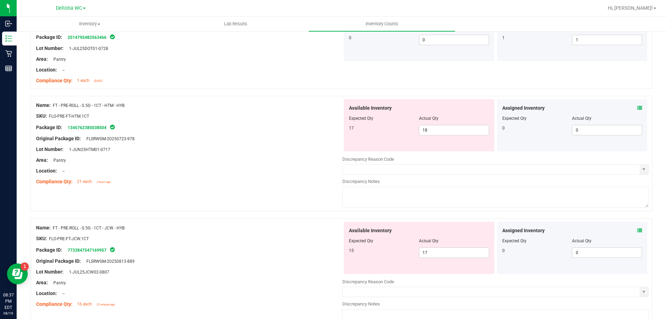
scroll to position [624, 0]
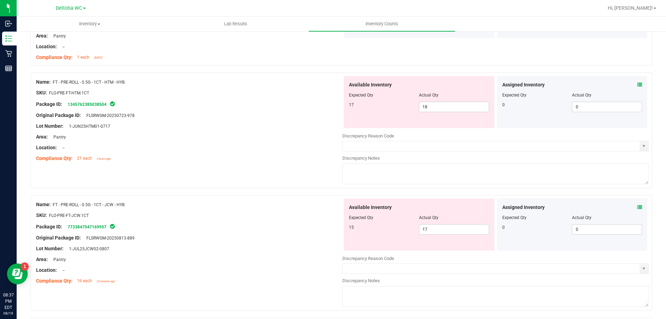
click at [637, 85] on icon at bounding box center [639, 84] width 5 height 5
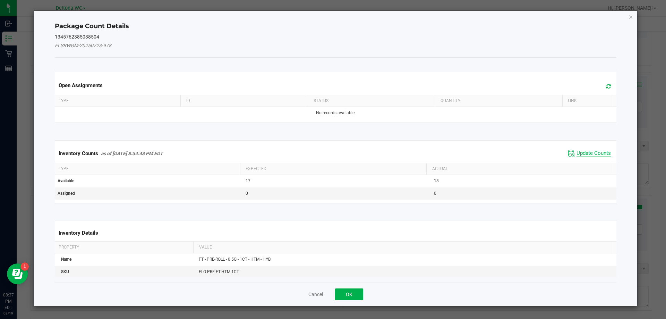
click at [581, 150] on span "Update Counts" at bounding box center [594, 153] width 34 height 7
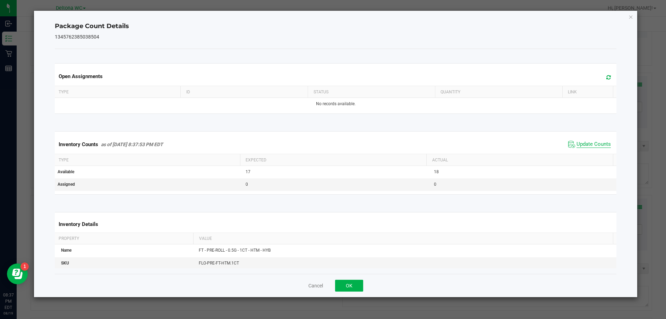
click at [587, 143] on span "Update Counts" at bounding box center [594, 144] width 34 height 7
click at [346, 290] on button "OK" at bounding box center [349, 286] width 28 height 12
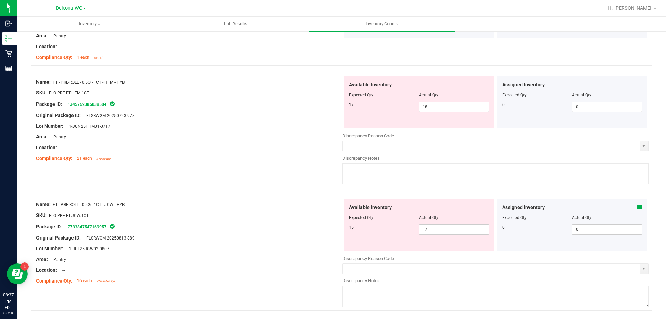
click at [637, 205] on icon at bounding box center [639, 207] width 5 height 5
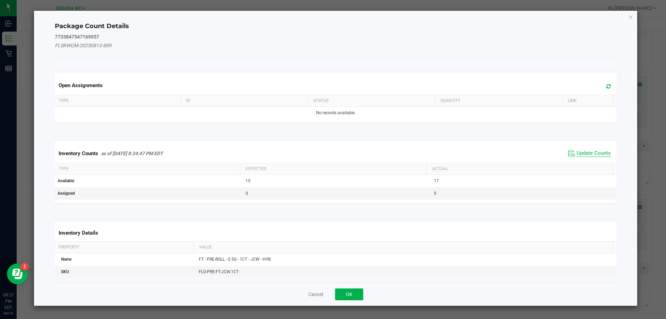
click at [580, 152] on span "Update Counts" at bounding box center [589, 153] width 46 height 10
click at [581, 152] on div "Inventory Counts as of [DATE] 8:34:47 PM EDT Update Counts" at bounding box center [335, 153] width 565 height 18
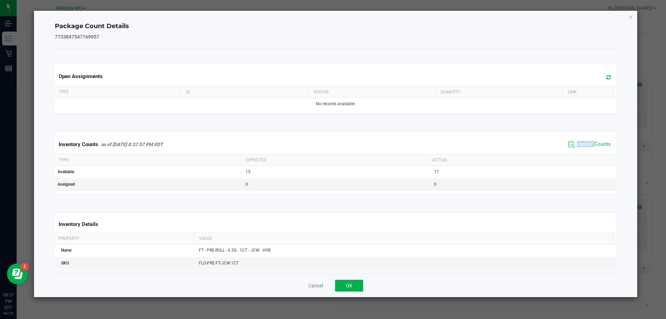
click at [581, 152] on div "Inventory Counts as of [DATE] 8:37:57 PM EDT Update Counts" at bounding box center [335, 144] width 565 height 19
click at [585, 144] on span "Update Counts" at bounding box center [594, 144] width 34 height 7
click at [585, 143] on span "Update Counts" at bounding box center [594, 144] width 34 height 7
click at [353, 283] on button "OK" at bounding box center [349, 286] width 28 height 12
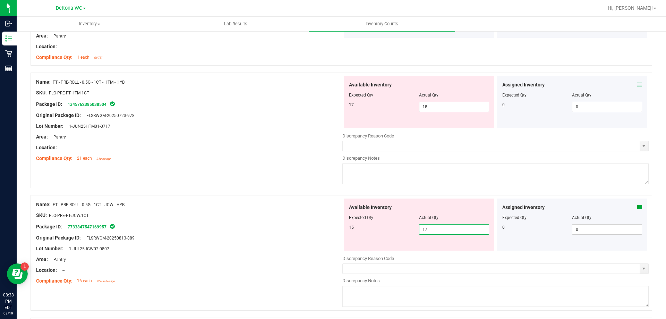
click at [438, 225] on span "17 17" at bounding box center [454, 229] width 70 height 10
type input "15"
click at [287, 194] on div at bounding box center [342, 191] width 622 height 7
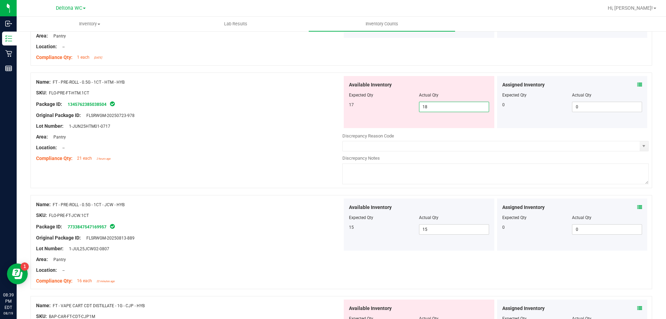
drag, startPoint x: 432, startPoint y: 104, endPoint x: 430, endPoint y: 100, distance: 4.8
click at [430, 101] on div "Available Inventory Expected Qty Actual Qty 17 18 18" at bounding box center [419, 102] width 151 height 52
type input "17"
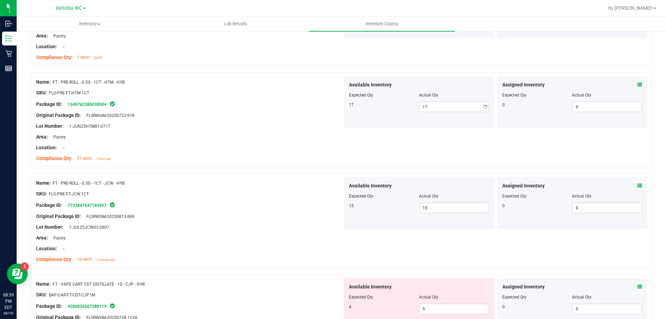
click at [256, 146] on div "Name: FT - PRE-ROLL - 0.5G - 1CT - HTM - HYB SKU: FLO-PRE-FT-HTM.1CT Package ID…" at bounding box center [189, 120] width 306 height 88
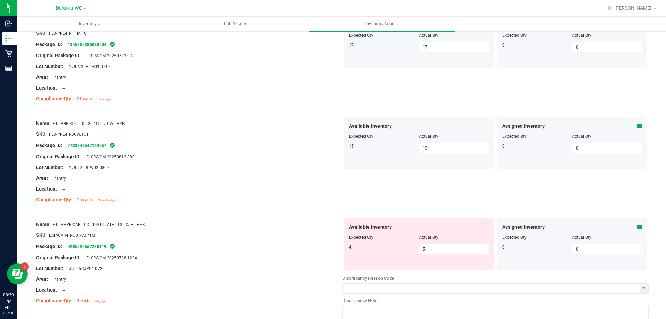
scroll to position [833, 0]
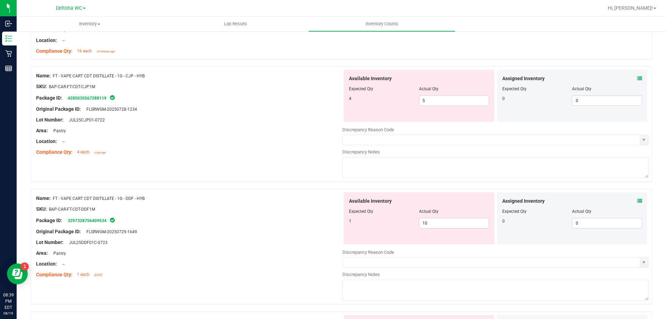
click at [632, 78] on div "Assigned Inventory" at bounding box center [572, 78] width 140 height 7
click at [637, 81] on span at bounding box center [639, 78] width 5 height 7
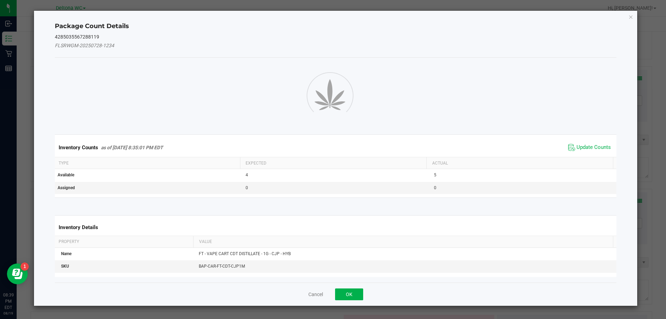
click at [635, 79] on div "Package Count Details 4285035567288119 FLSRWGM-20250728-1234 Inventory Counts a…" at bounding box center [336, 158] width 604 height 295
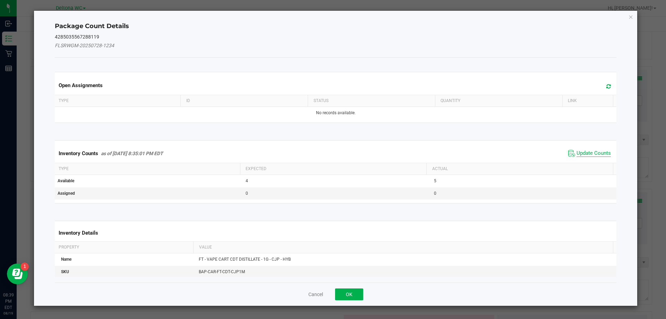
click at [594, 152] on span "Update Counts" at bounding box center [594, 153] width 34 height 7
click at [594, 152] on span "Update Counts" at bounding box center [594, 153] width 34 height 6
click at [594, 151] on div "Inventory Counts as of [DATE] 8:35:01 PM EDT Update Counts" at bounding box center [335, 153] width 565 height 18
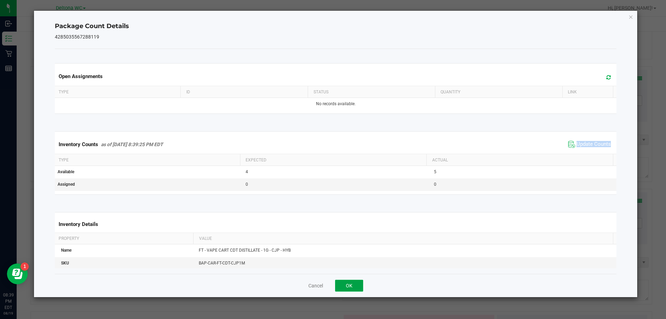
click at [353, 281] on button "OK" at bounding box center [349, 286] width 28 height 12
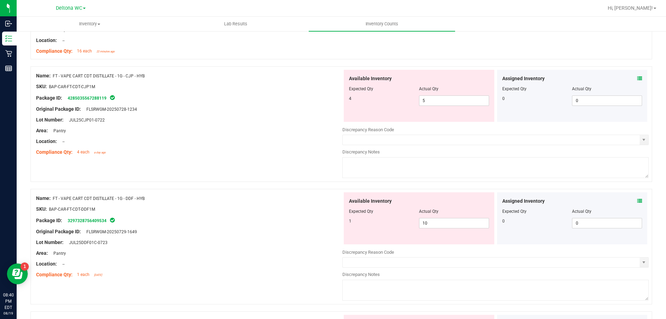
drag, startPoint x: 247, startPoint y: 121, endPoint x: 257, endPoint y: 117, distance: 11.3
click at [246, 120] on div "Lot Number: JUL25CJP01-0722" at bounding box center [189, 119] width 306 height 7
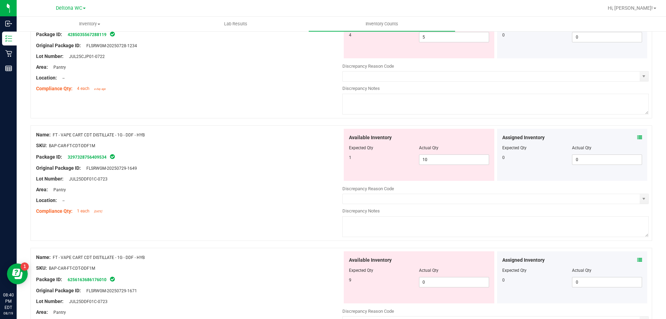
scroll to position [902, 0]
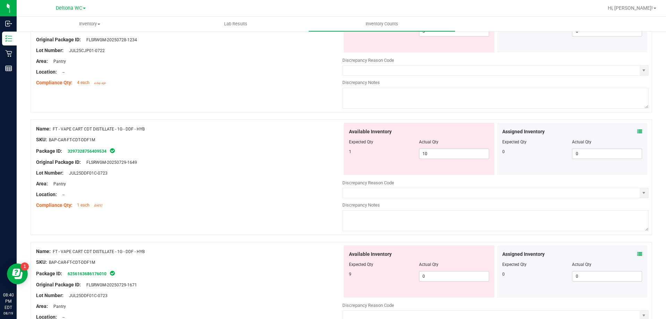
click at [637, 131] on icon at bounding box center [639, 131] width 5 height 5
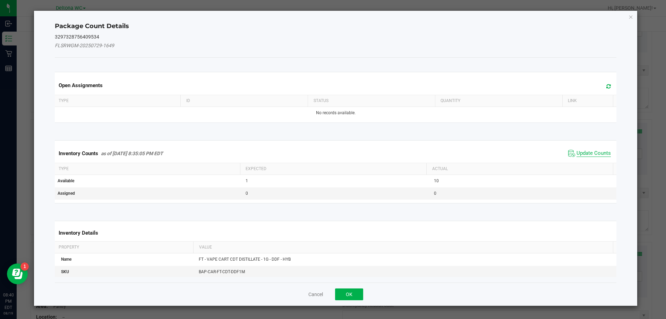
click at [592, 153] on span "Update Counts" at bounding box center [594, 153] width 34 height 7
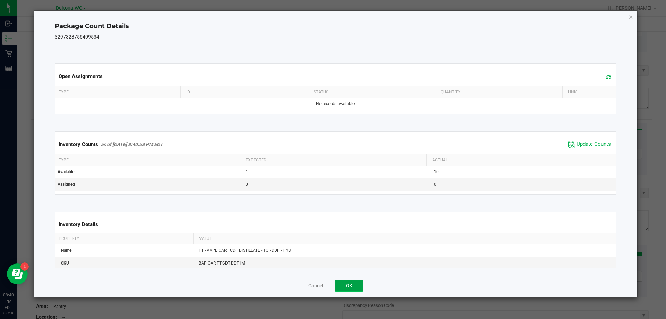
drag, startPoint x: 349, startPoint y: 288, endPoint x: 344, endPoint y: 290, distance: 5.6
click at [348, 289] on button "OK" at bounding box center [349, 286] width 28 height 12
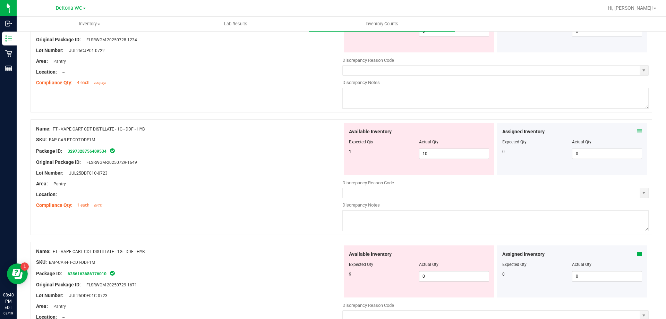
click at [217, 170] on div "Lot Number: JUL25DDF01C-0723" at bounding box center [189, 172] width 306 height 7
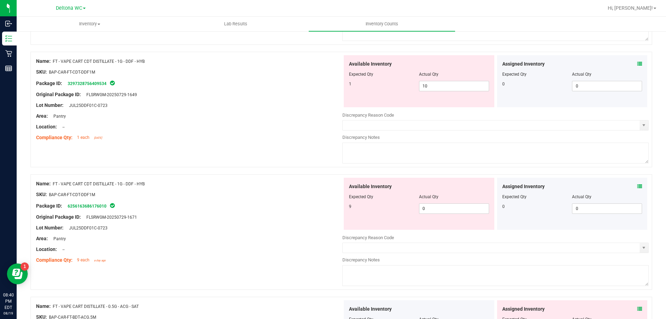
scroll to position [971, 0]
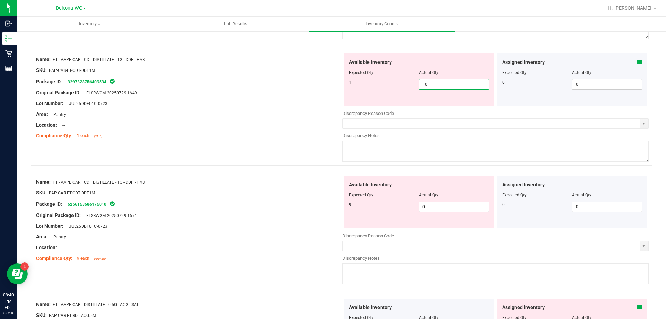
click at [428, 84] on span "10 10" at bounding box center [454, 84] width 70 height 10
type input "1"
drag, startPoint x: 434, startPoint y: 209, endPoint x: 426, endPoint y: 210, distance: 8.1
click at [432, 210] on div "Available Inventory Expected Qty Actual Qty 9 0 0" at bounding box center [495, 231] width 306 height 110
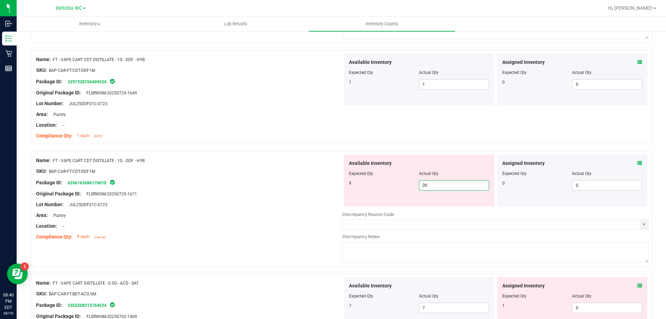
type input "9"
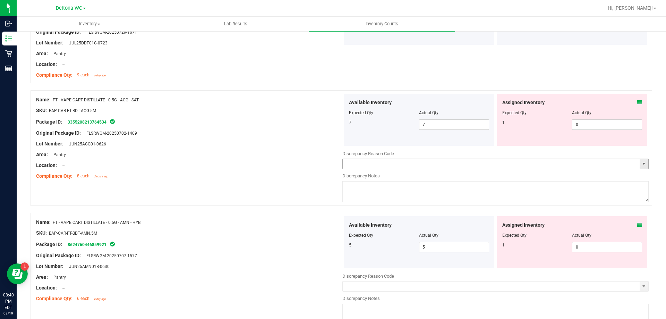
scroll to position [1145, 0]
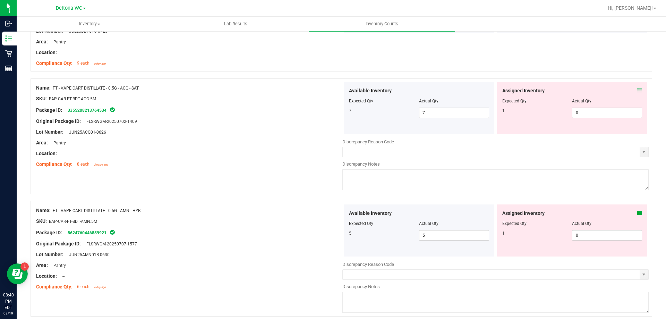
click at [637, 92] on icon at bounding box center [639, 90] width 5 height 5
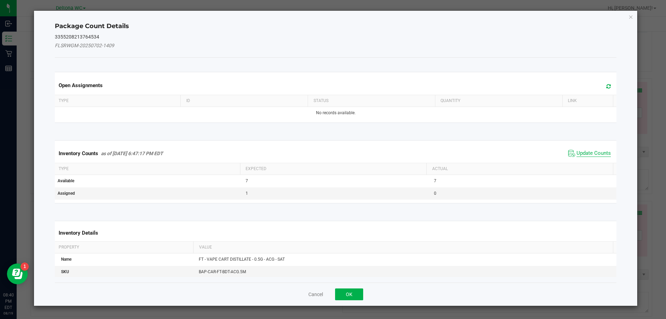
click at [589, 154] on span "Update Counts" at bounding box center [594, 153] width 34 height 7
click at [589, 153] on span "Update Counts" at bounding box center [594, 153] width 34 height 6
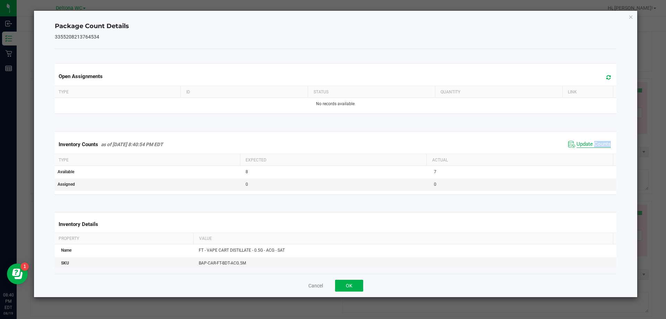
click at [589, 153] on div "Inventory Counts as of [DATE] 8:40:54 PM EDT Update Counts" at bounding box center [335, 144] width 565 height 19
click at [588, 146] on span "Update Counts" at bounding box center [594, 144] width 34 height 7
click at [588, 146] on span "Update Counts" at bounding box center [594, 144] width 34 height 6
click at [341, 291] on div "Cancel OK" at bounding box center [336, 285] width 562 height 23
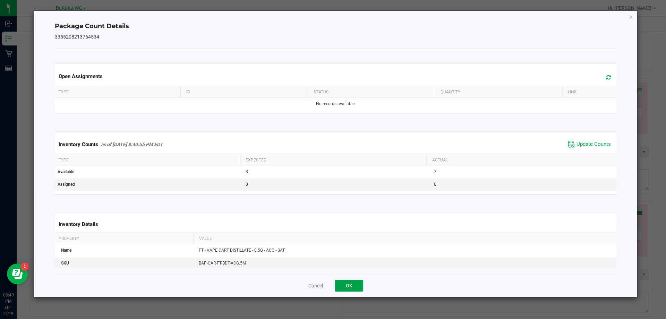
click at [350, 284] on button "OK" at bounding box center [349, 286] width 28 height 12
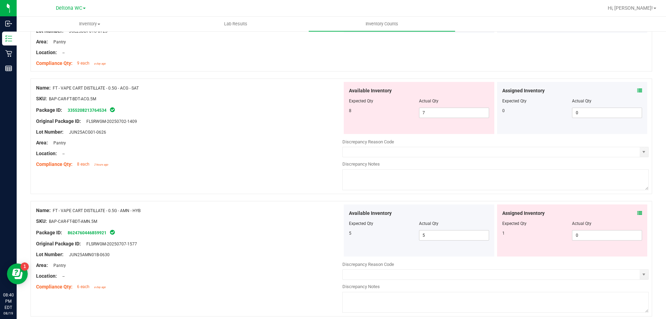
click at [637, 214] on icon at bounding box center [639, 213] width 5 height 5
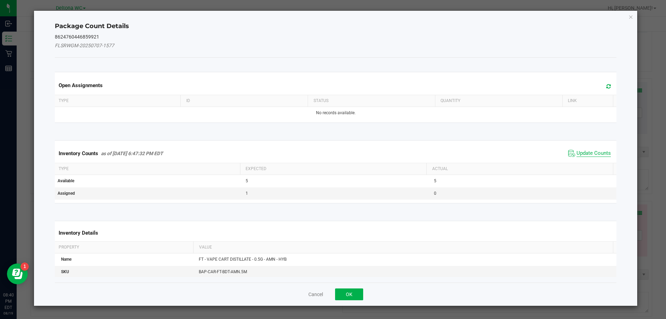
click at [590, 154] on span "Update Counts" at bounding box center [594, 153] width 34 height 7
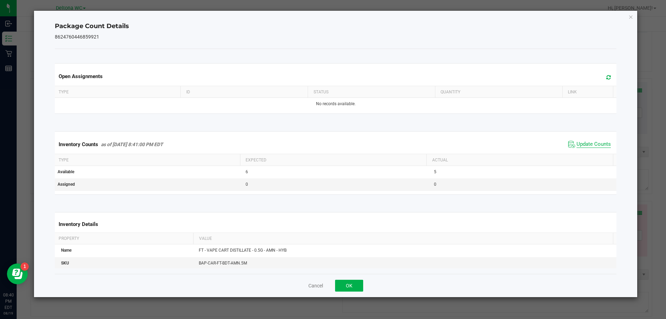
click at [592, 146] on span "Update Counts" at bounding box center [594, 144] width 34 height 7
click at [592, 146] on span "Update Counts" at bounding box center [594, 144] width 34 height 6
drag, startPoint x: 359, startPoint y: 287, endPoint x: 363, endPoint y: 282, distance: 6.4
click at [358, 286] on button "OK" at bounding box center [349, 286] width 28 height 12
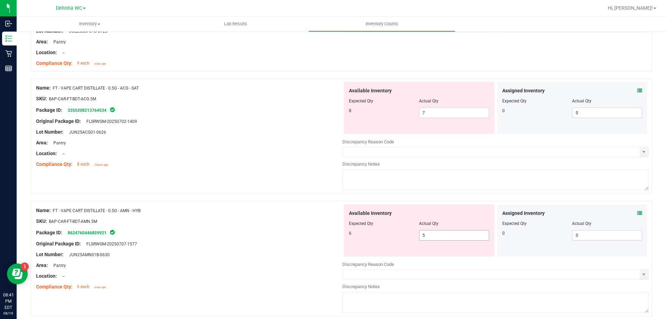
click at [440, 231] on span "5 5" at bounding box center [454, 235] width 70 height 10
type input "6"
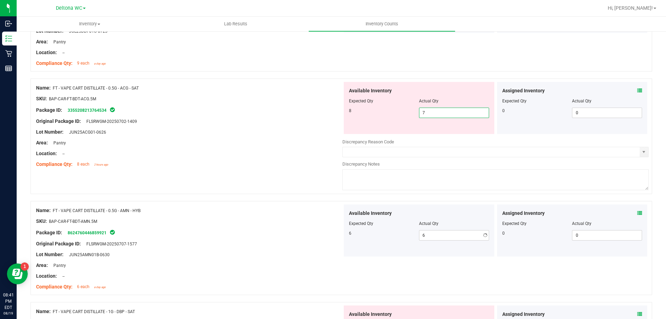
click at [427, 113] on span "7 7" at bounding box center [454, 113] width 70 height 10
type input "8"
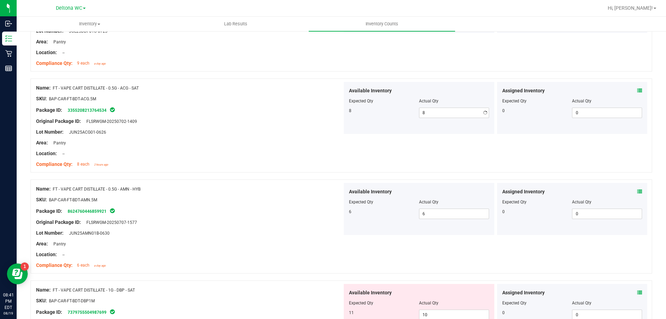
click at [328, 205] on div "Name: FT - VAPE CART DISTILLATE - 0.5G - AMN - HYB SKU: BAP-CAR-FT-BDT-AMN.5M P…" at bounding box center [342, 226] width 622 height 94
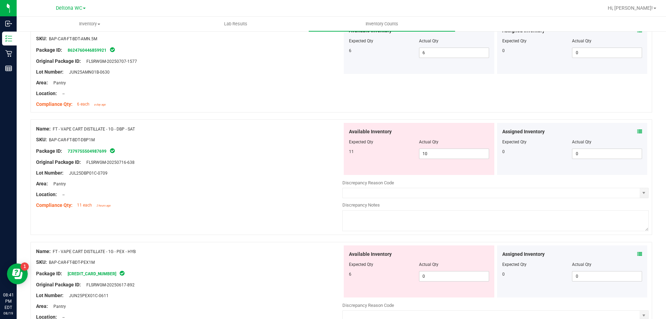
scroll to position [1318, 0]
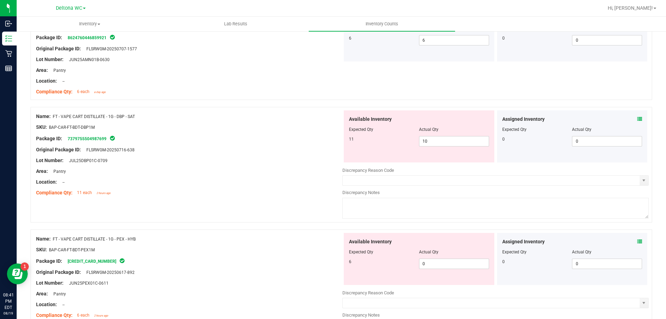
click at [637, 120] on icon at bounding box center [639, 119] width 5 height 5
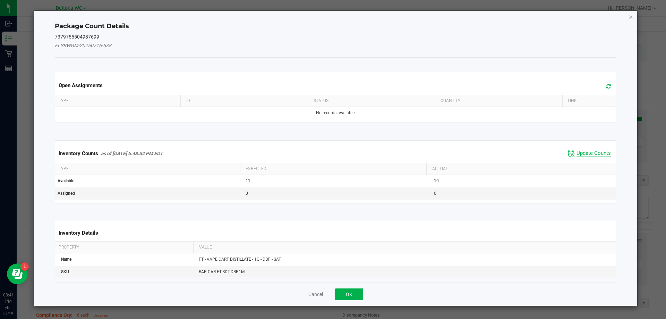
click at [586, 150] on span "Update Counts" at bounding box center [594, 153] width 34 height 7
click at [586, 150] on span "Update Counts" at bounding box center [589, 153] width 46 height 10
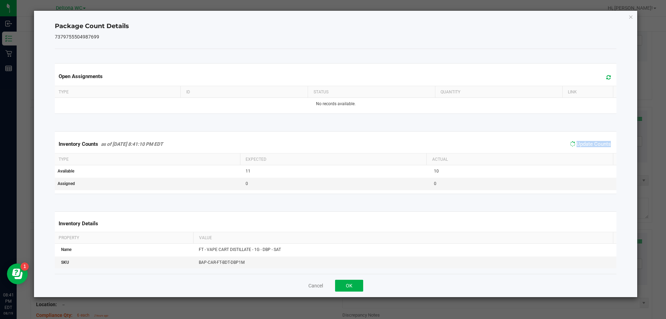
click at [586, 150] on div "Inventory Counts as of [DATE] 8:41:10 PM EDT Update Counts" at bounding box center [335, 144] width 565 height 18
click at [591, 142] on span "Update Counts" at bounding box center [594, 144] width 34 height 7
click at [359, 280] on button "OK" at bounding box center [349, 286] width 28 height 12
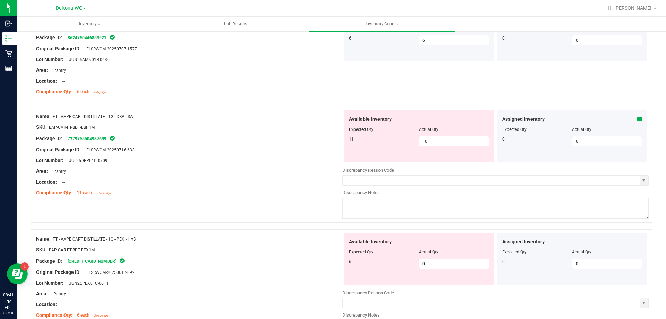
click at [637, 239] on icon at bounding box center [639, 241] width 5 height 5
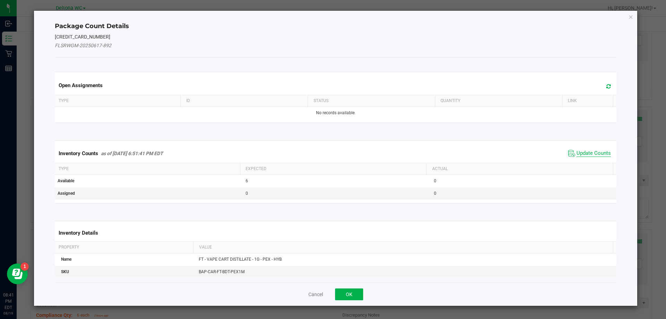
click at [583, 150] on span "Update Counts" at bounding box center [594, 153] width 34 height 7
click at [583, 150] on span "Update Counts" at bounding box center [590, 153] width 44 height 10
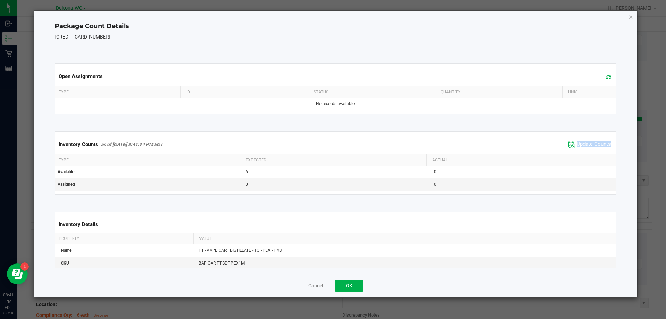
click at [583, 150] on div "Inventory Counts as of [DATE] 8:41:14 PM EDT Update Counts" at bounding box center [335, 144] width 565 height 19
click at [585, 146] on span "Update Counts" at bounding box center [594, 144] width 34 height 7
click at [354, 284] on button "OK" at bounding box center [349, 286] width 28 height 12
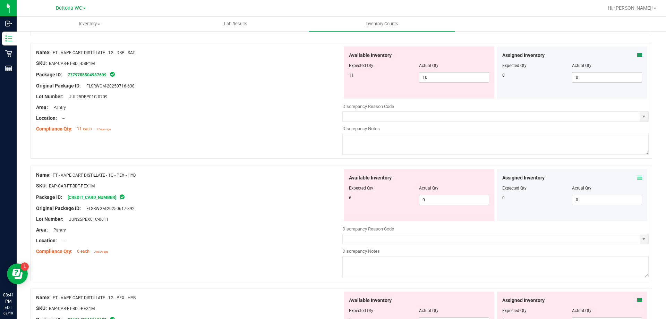
scroll to position [1422, 0]
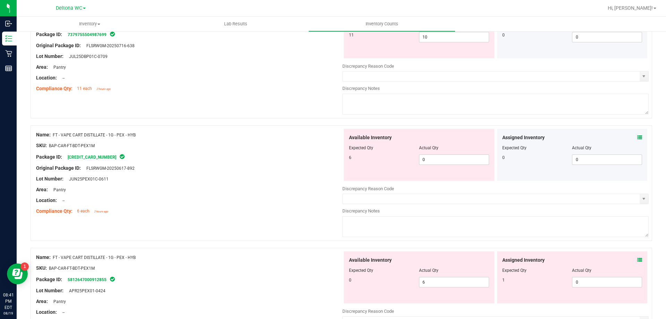
click at [638, 258] on div "Assigned Inventory Expected Qty Actual Qty 1 0 0" at bounding box center [572, 277] width 151 height 52
click at [637, 258] on icon at bounding box center [639, 259] width 5 height 5
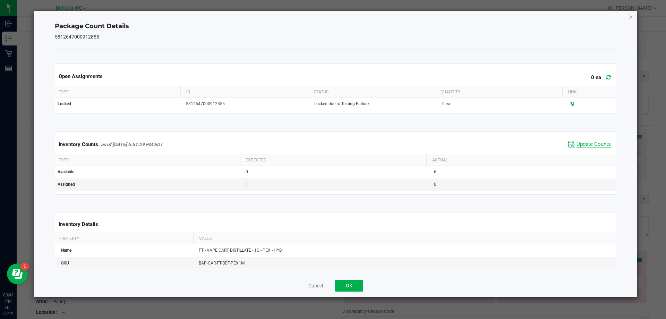
click at [595, 147] on span "Update Counts" at bounding box center [594, 144] width 34 height 7
click at [594, 144] on span "Update Counts" at bounding box center [594, 144] width 34 height 7
click at [594, 144] on span "Update Counts" at bounding box center [594, 144] width 34 height 6
drag, startPoint x: 594, startPoint y: 144, endPoint x: 446, endPoint y: 221, distance: 166.6
click at [594, 144] on span "Update Counts" at bounding box center [594, 144] width 34 height 7
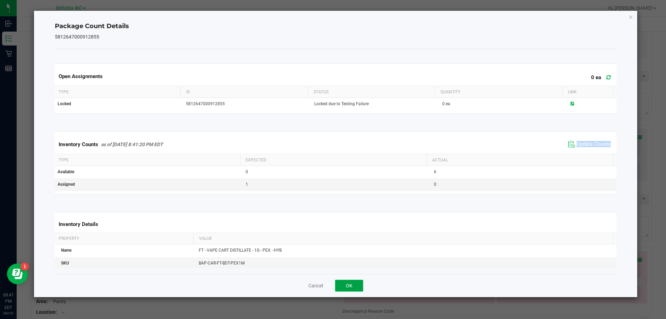
click at [345, 281] on button "OK" at bounding box center [349, 286] width 28 height 12
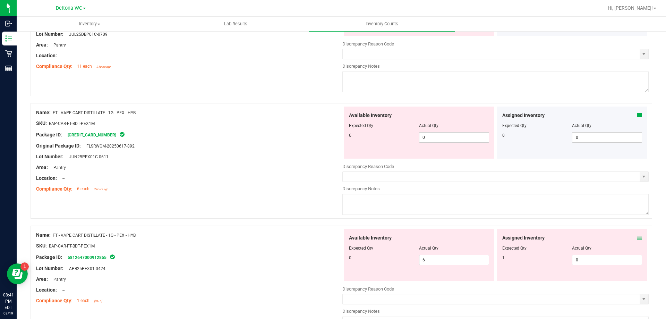
scroll to position [1457, 0]
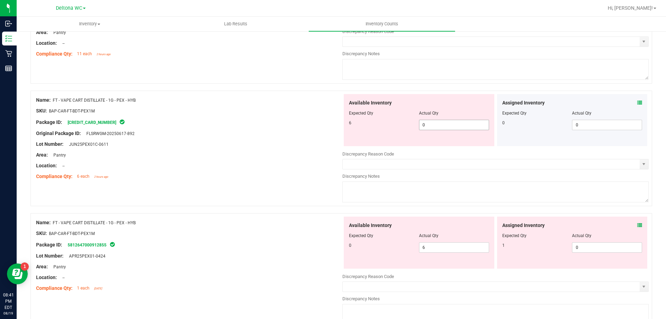
click at [440, 123] on span "0 0" at bounding box center [454, 125] width 70 height 10
type input "6"
click at [309, 180] on div "Compliance Qty: 6 each 2 hours ago" at bounding box center [189, 176] width 306 height 7
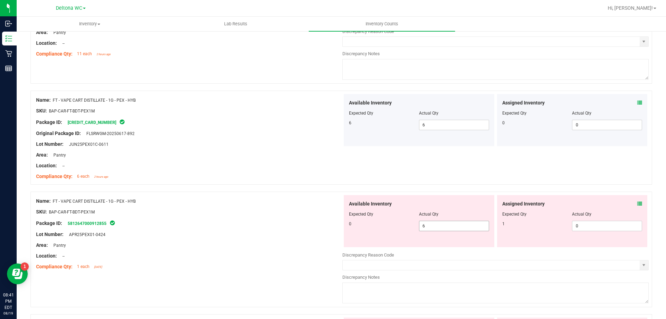
click at [431, 229] on span "6 6" at bounding box center [454, 226] width 70 height 10
type input "0"
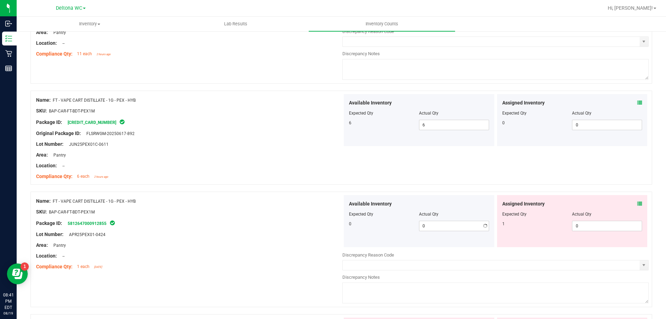
click at [250, 212] on div "SKU: BAP-CAR-FT-BDT-PEX1M" at bounding box center [189, 211] width 306 height 7
click at [590, 221] on span "0 0" at bounding box center [607, 226] width 70 height 10
type input "1"
click at [288, 215] on div at bounding box center [189, 216] width 306 height 3
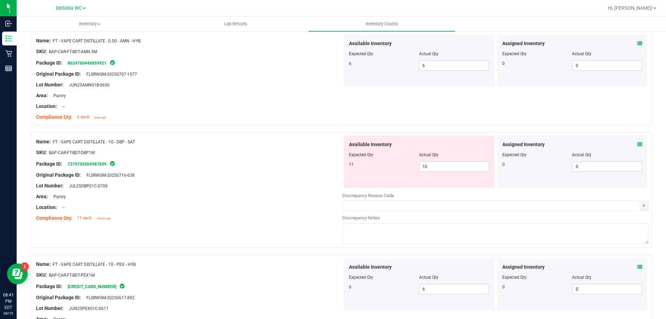
scroll to position [1283, 0]
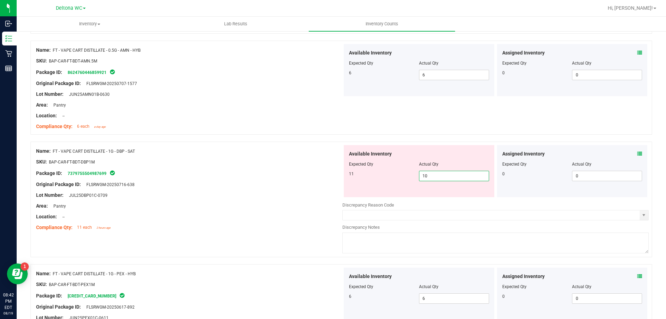
click at [453, 176] on span "10 10" at bounding box center [454, 176] width 70 height 10
type input "11"
click at [285, 218] on div "Location: --" at bounding box center [189, 216] width 306 height 7
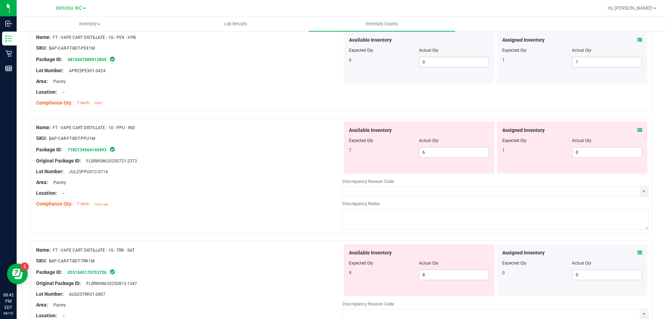
scroll to position [1630, 0]
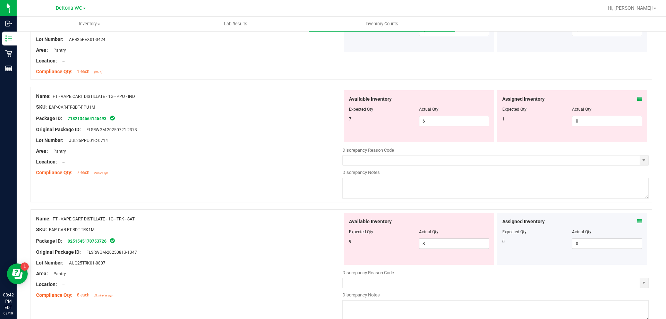
click at [637, 97] on icon at bounding box center [639, 98] width 5 height 5
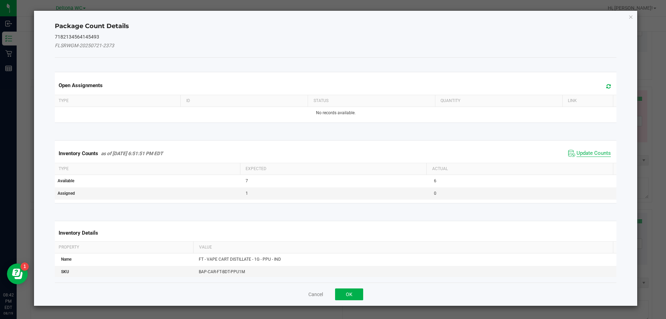
click at [588, 153] on span "Update Counts" at bounding box center [594, 153] width 34 height 7
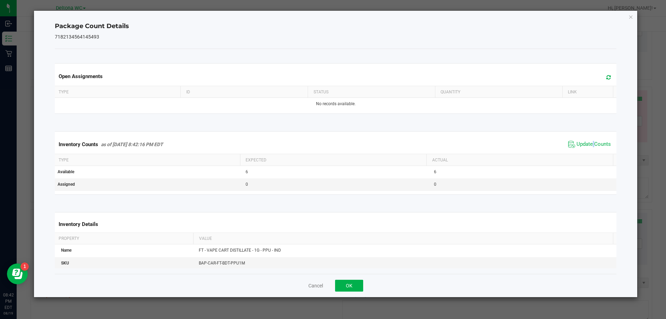
click at [588, 152] on div "Inventory Counts as of [DATE] 8:42:16 PM EDT Update Counts" at bounding box center [335, 144] width 565 height 19
click at [592, 145] on span "Update Counts" at bounding box center [594, 144] width 34 height 7
drag, startPoint x: 353, startPoint y: 286, endPoint x: 387, endPoint y: 260, distance: 43.1
click at [353, 285] on button "OK" at bounding box center [349, 286] width 28 height 12
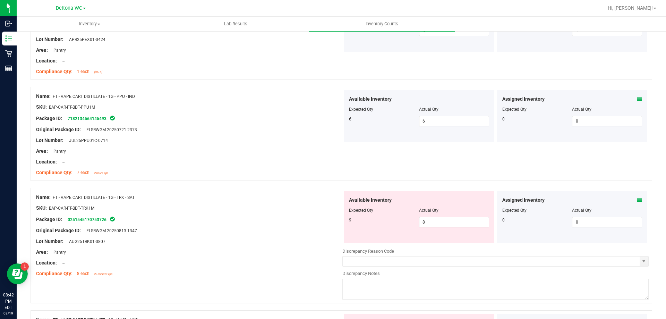
click at [637, 199] on icon at bounding box center [639, 199] width 5 height 5
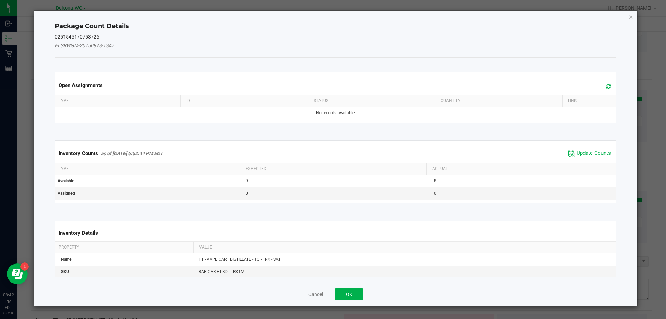
click at [580, 154] on span "Update Counts" at bounding box center [594, 153] width 34 height 7
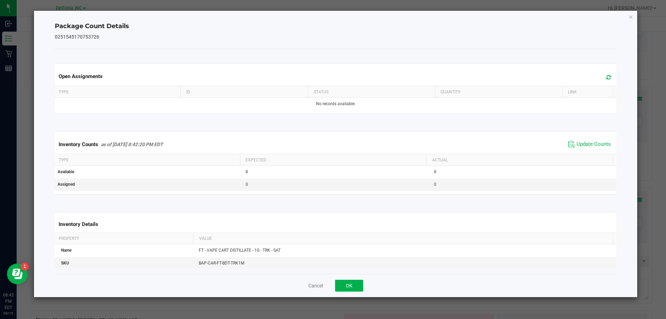
click at [583, 153] on div "Inventory Counts as of [DATE] 8:42:20 PM EDT Update Counts" at bounding box center [335, 144] width 565 height 19
click at [587, 147] on span "Update Counts" at bounding box center [594, 144] width 34 height 7
click at [348, 283] on button "OK" at bounding box center [349, 286] width 28 height 12
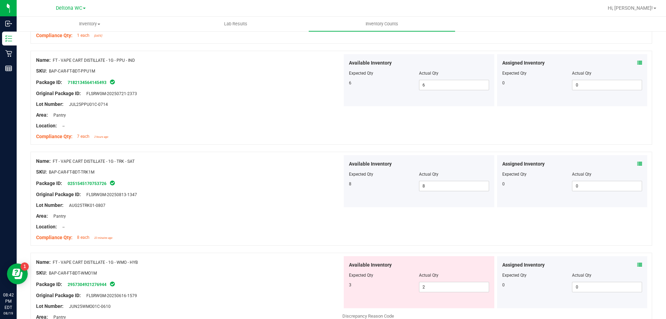
scroll to position [1769, 0]
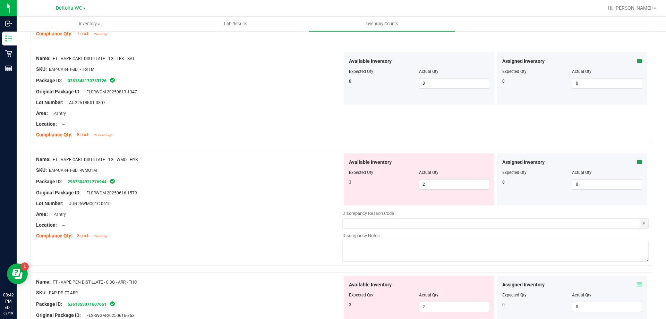
click at [637, 161] on icon at bounding box center [639, 162] width 5 height 5
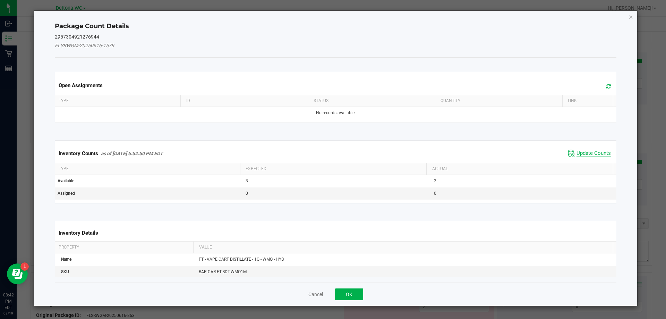
click at [577, 155] on span "Update Counts" at bounding box center [594, 153] width 34 height 7
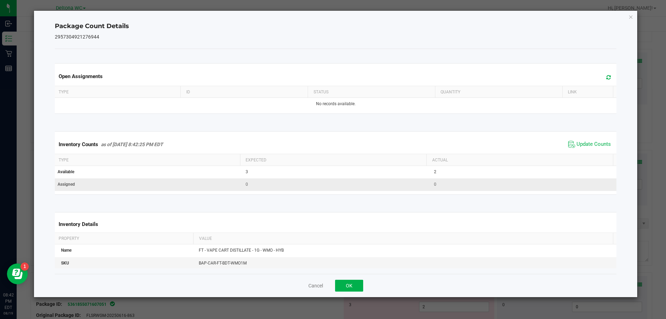
drag, startPoint x: 586, startPoint y: 144, endPoint x: 500, endPoint y: 186, distance: 95.3
click at [584, 145] on span "Update Counts" at bounding box center [594, 144] width 34 height 7
drag, startPoint x: 356, startPoint y: 286, endPoint x: 404, endPoint y: 270, distance: 50.6
click at [357, 285] on button "OK" at bounding box center [349, 286] width 28 height 12
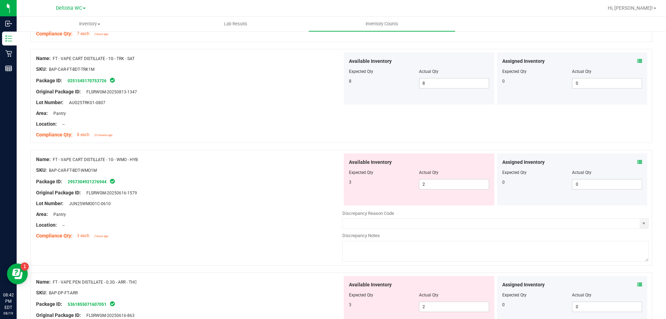
click at [282, 207] on div at bounding box center [189, 208] width 306 height 3
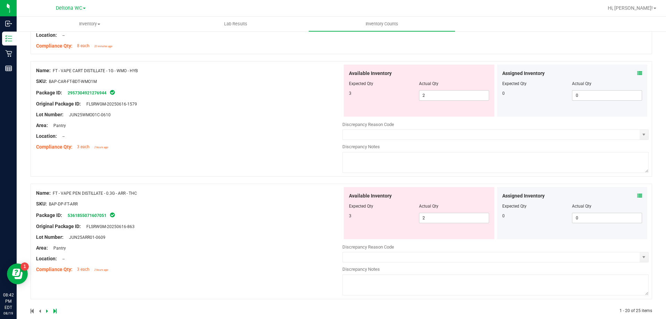
scroll to position [1869, 0]
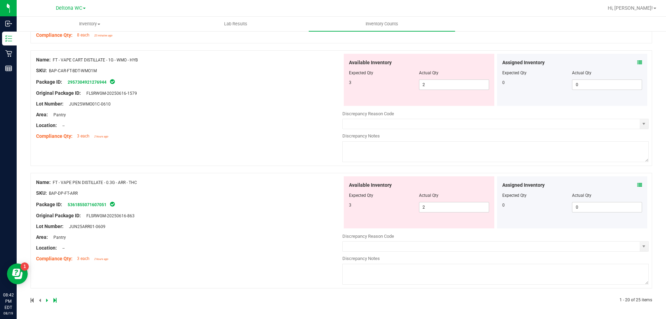
click at [637, 182] on icon at bounding box center [639, 184] width 5 height 5
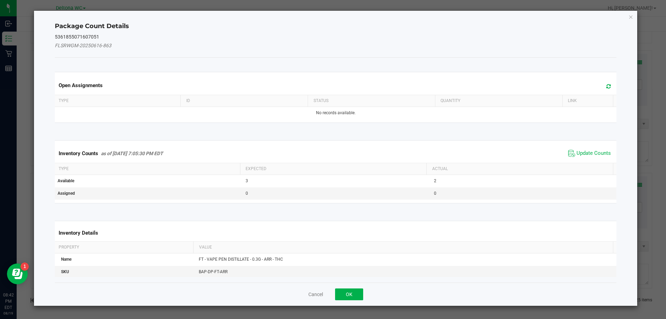
click at [570, 151] on span "Update Counts" at bounding box center [589, 153] width 46 height 10
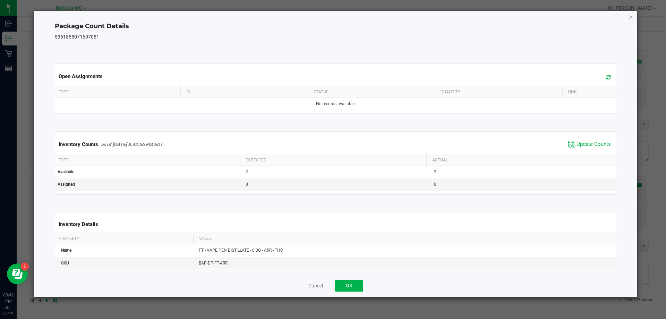
click at [574, 152] on div "Inventory Counts as of [DATE] 8:42:56 PM EDT Update Counts" at bounding box center [335, 144] width 565 height 19
click at [579, 145] on span "Update Counts" at bounding box center [594, 144] width 34 height 7
click at [362, 282] on button "OK" at bounding box center [349, 286] width 28 height 12
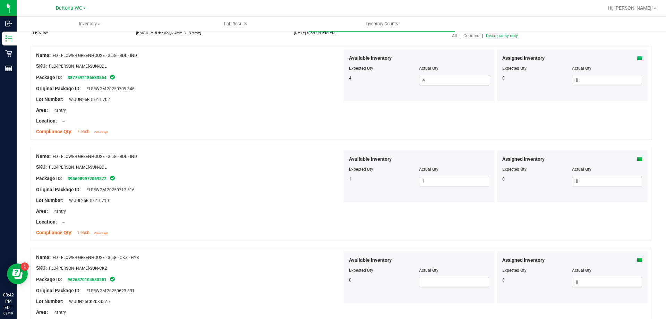
scroll to position [0, 0]
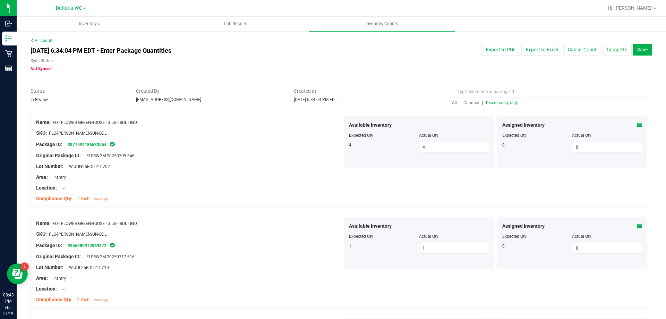
click at [495, 104] on span "Discrepancy only" at bounding box center [502, 102] width 32 height 5
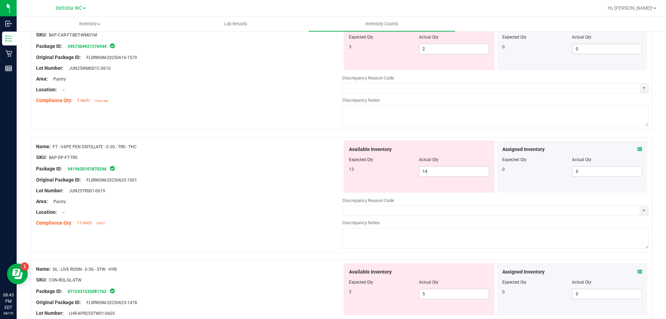
scroll to position [243, 0]
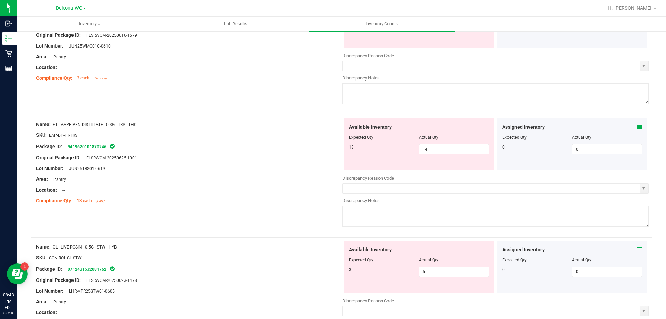
click at [637, 127] on icon at bounding box center [639, 127] width 5 height 5
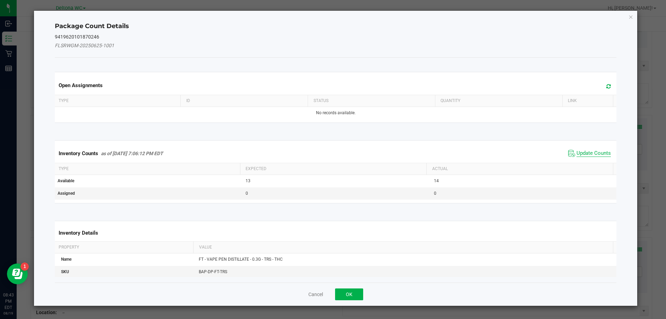
click at [593, 152] on span "Update Counts" at bounding box center [594, 153] width 34 height 7
click at [593, 152] on div "Inventory Counts as of [DATE] 7:06:12 PM EDT Update Counts" at bounding box center [335, 153] width 565 height 18
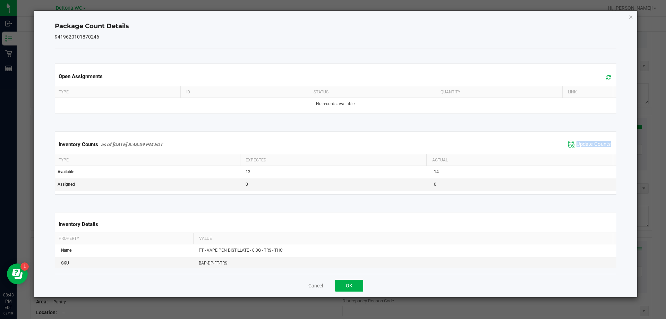
click at [593, 151] on div "Inventory Counts as of [DATE] 8:43:09 PM EDT Update Counts" at bounding box center [335, 144] width 565 height 19
click at [594, 144] on span "Update Counts" at bounding box center [594, 144] width 34 height 7
click at [354, 284] on button "OK" at bounding box center [349, 286] width 28 height 12
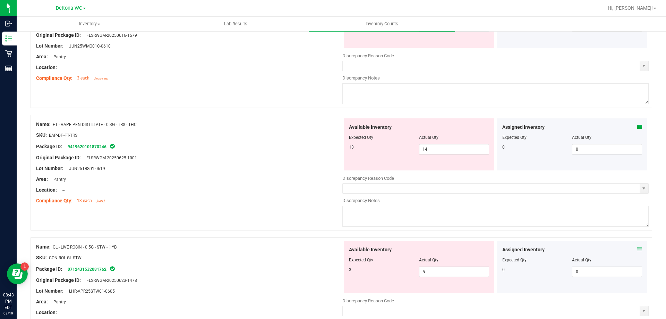
click at [637, 249] on icon at bounding box center [639, 249] width 5 height 5
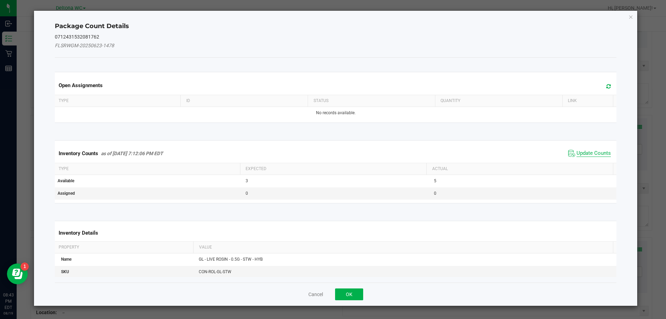
click at [577, 154] on span "Update Counts" at bounding box center [594, 153] width 34 height 7
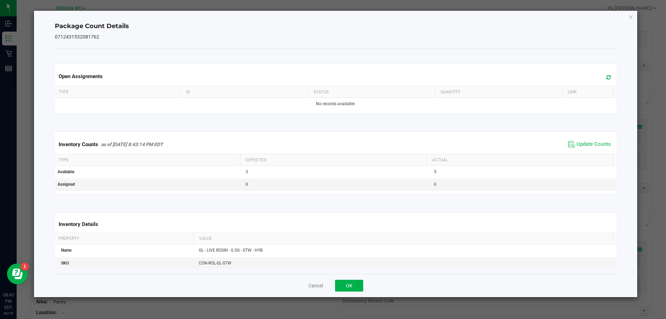
drag, startPoint x: 587, startPoint y: 146, endPoint x: 583, endPoint y: 149, distance: 5.0
click at [587, 146] on span "Update Counts" at bounding box center [594, 144] width 34 height 7
click at [358, 280] on button "OK" at bounding box center [349, 286] width 28 height 12
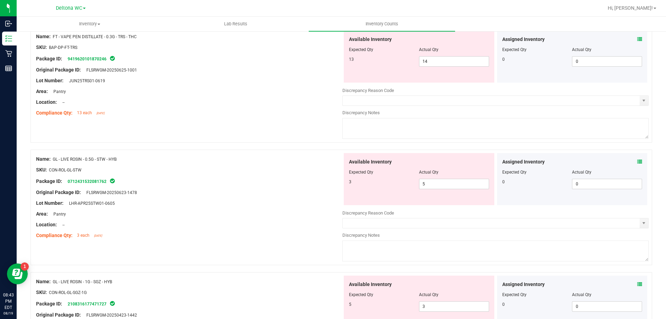
scroll to position [347, 0]
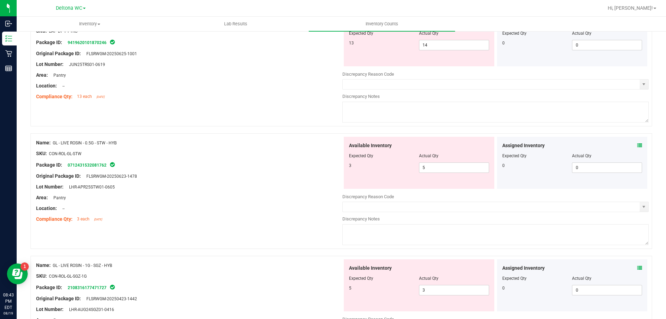
click at [637, 266] on icon at bounding box center [639, 267] width 5 height 5
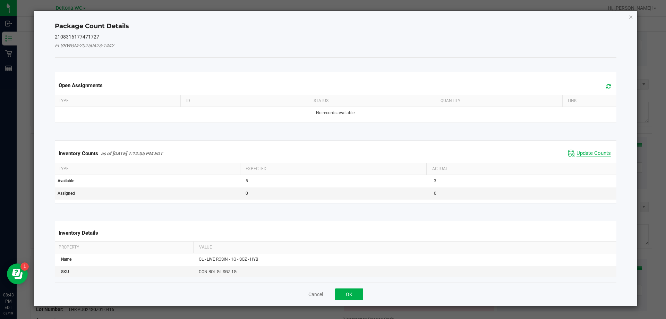
click at [577, 154] on span "Update Counts" at bounding box center [594, 153] width 34 height 7
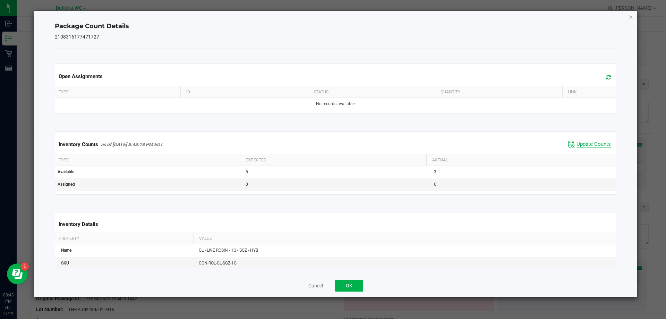
click at [587, 147] on span "Update Counts" at bounding box center [594, 144] width 34 height 7
click at [352, 283] on button "OK" at bounding box center [349, 286] width 28 height 12
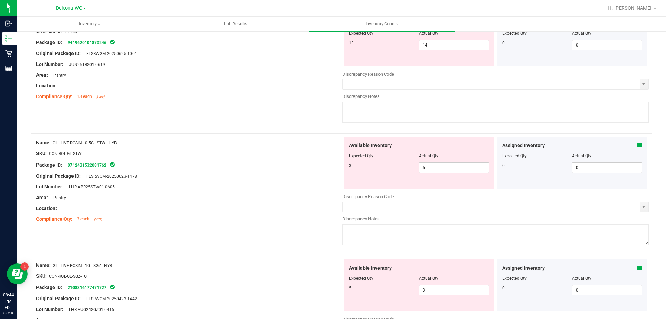
click at [637, 268] on icon at bounding box center [639, 267] width 5 height 5
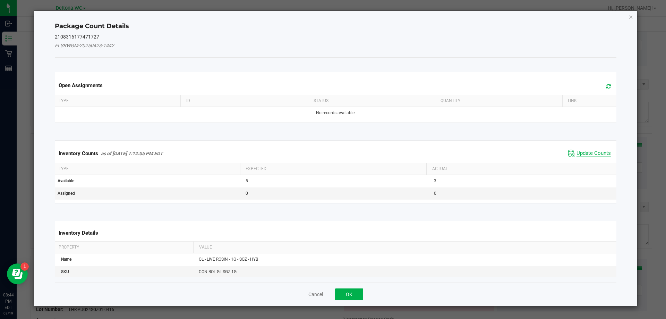
click at [579, 154] on span "Update Counts" at bounding box center [594, 153] width 34 height 7
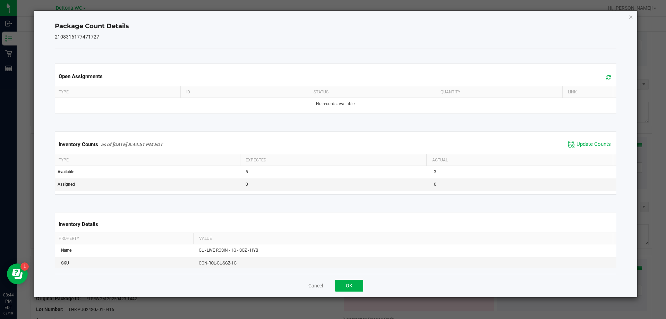
click at [579, 154] on th "Actual" at bounding box center [519, 160] width 187 height 12
click at [584, 147] on span "Update Counts" at bounding box center [589, 144] width 46 height 10
click at [345, 291] on button "OK" at bounding box center [349, 286] width 28 height 12
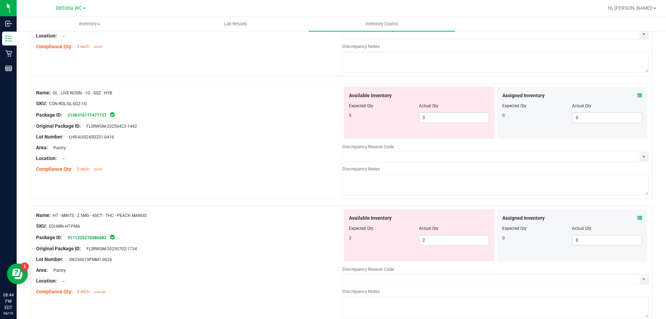
scroll to position [520, 0]
click at [637, 216] on icon at bounding box center [639, 216] width 5 height 5
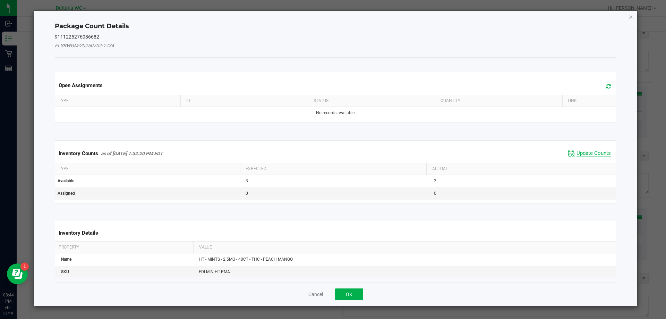
click at [583, 153] on span "Update Counts" at bounding box center [594, 153] width 34 height 7
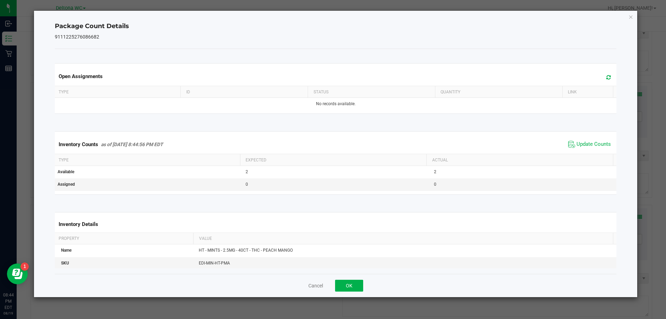
click at [586, 152] on div "Inventory Counts as of [DATE] 8:44:56 PM EDT Update Counts" at bounding box center [335, 144] width 565 height 19
click at [589, 144] on span "Update Counts" at bounding box center [594, 144] width 34 height 7
click at [347, 285] on button "OK" at bounding box center [349, 286] width 28 height 12
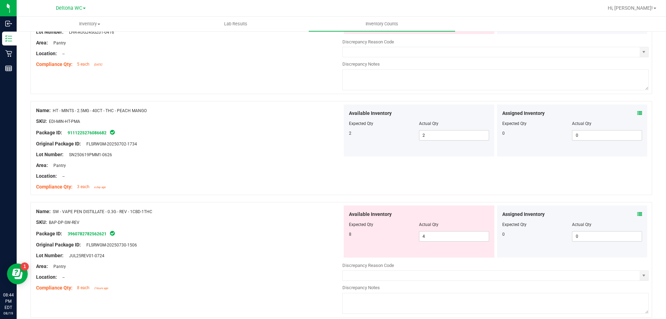
scroll to position [653, 0]
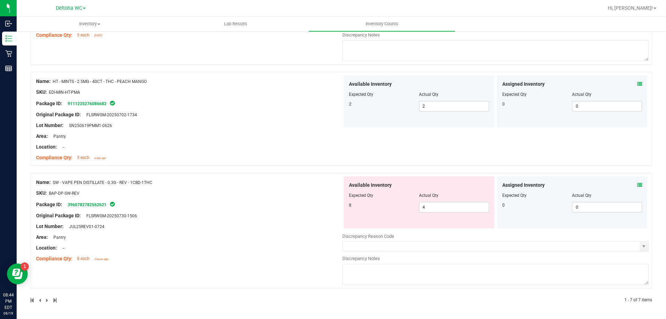
click at [637, 185] on icon at bounding box center [639, 184] width 5 height 5
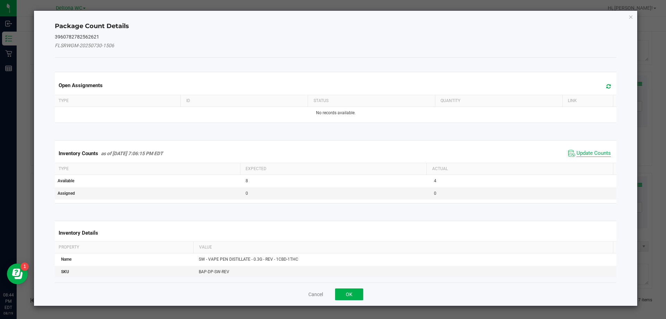
click at [583, 150] on span "Update Counts" at bounding box center [594, 153] width 34 height 7
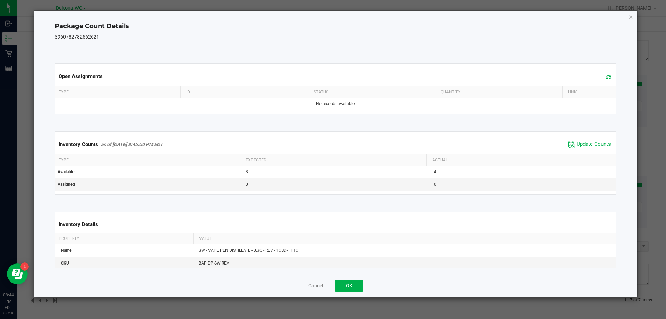
drag, startPoint x: 592, startPoint y: 143, endPoint x: 580, endPoint y: 150, distance: 13.0
click at [591, 143] on span "Update Counts" at bounding box center [594, 144] width 34 height 7
click at [351, 283] on button "OK" at bounding box center [349, 286] width 28 height 12
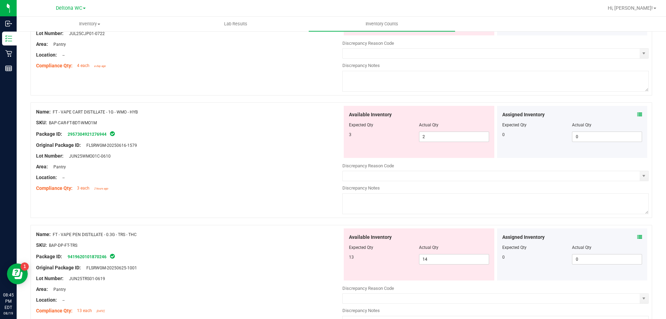
scroll to position [0, 0]
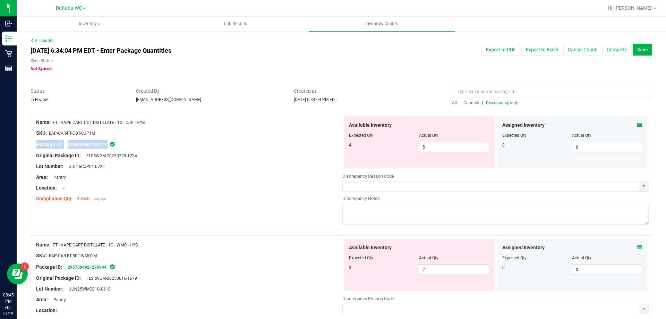
click at [259, 141] on div "Name: FT - VAPE CART CDT DISTILLATE - 1G - CJP - HYB SKU: BAP-CAR-FT-CDT-CJP1M …" at bounding box center [189, 160] width 306 height 88
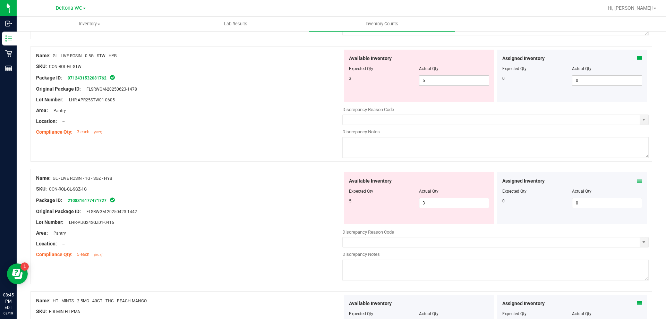
scroll to position [416, 0]
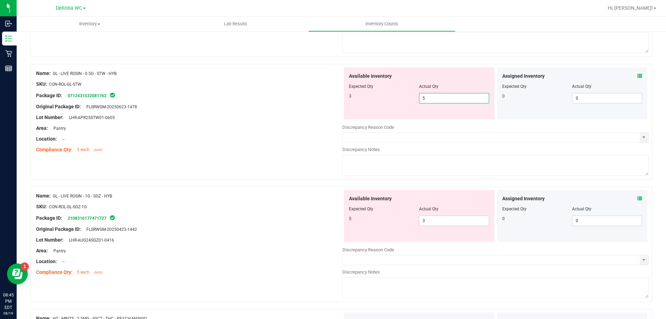
click at [433, 99] on span "5 5" at bounding box center [454, 98] width 70 height 10
type input "3"
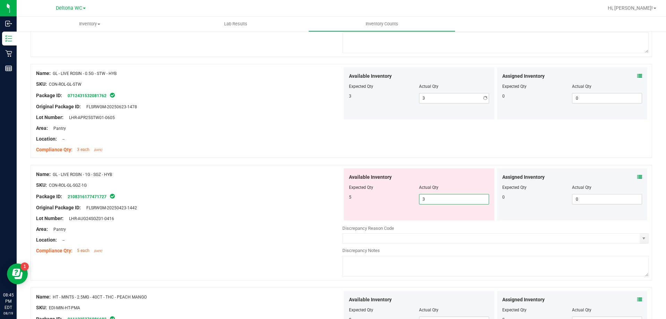
click at [444, 220] on div "Available Inventory Expected Qty Actual Qty 5 3 3" at bounding box center [419, 194] width 151 height 52
type input "5"
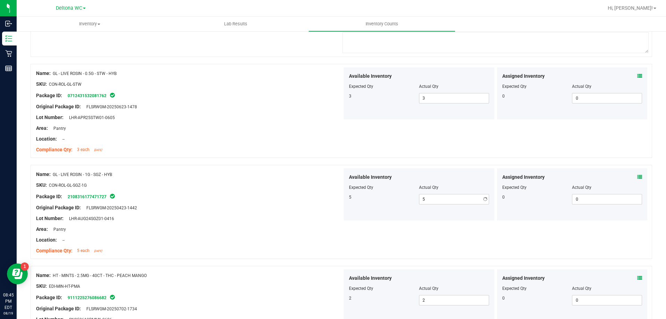
drag, startPoint x: 294, startPoint y: 207, endPoint x: 307, endPoint y: 200, distance: 14.8
click at [296, 205] on div "Original Package ID: FLSRWGM-20250423-1442" at bounding box center [189, 207] width 306 height 7
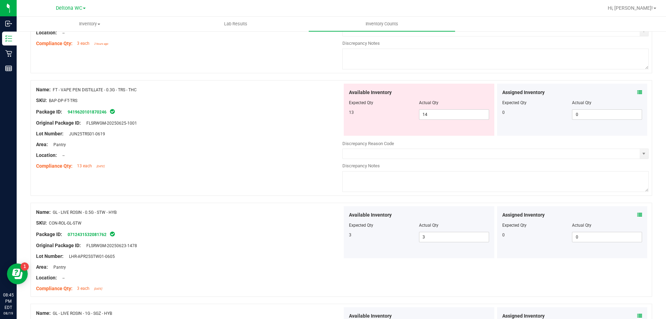
scroll to position [243, 0]
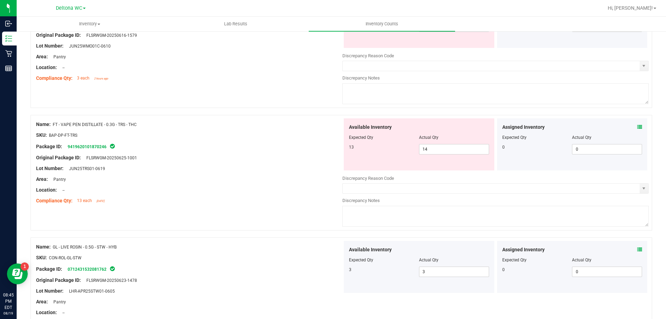
click at [289, 158] on div "Original Package ID: FLSRWGM-20250625-1001" at bounding box center [189, 157] width 306 height 7
click at [432, 151] on span "14 14" at bounding box center [454, 149] width 70 height 10
type input "13"
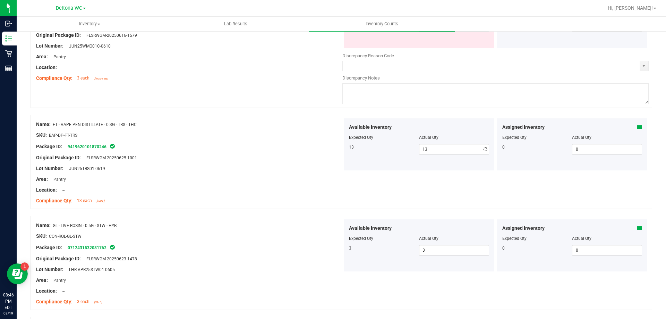
drag, startPoint x: 246, startPoint y: 253, endPoint x: 249, endPoint y: 251, distance: 3.7
click at [248, 252] on div "Name: GL - LIVE ROSIN - 0.5G - STW - HYB SKU: CON-ROL-GL-STW Package ID: 071243…" at bounding box center [189, 263] width 306 height 88
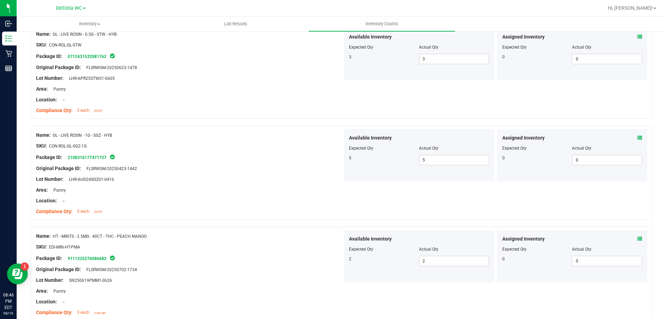
scroll to position [589, 0]
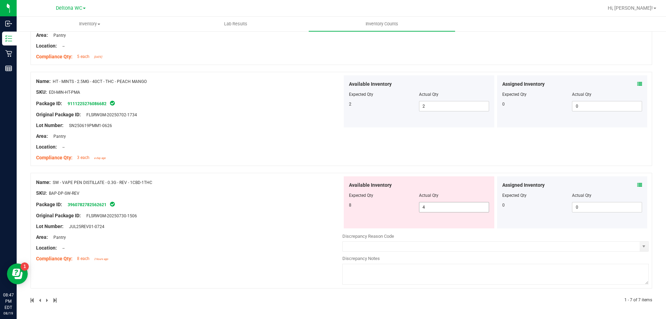
click at [430, 204] on span "4 4" at bounding box center [454, 207] width 70 height 10
type input "8"
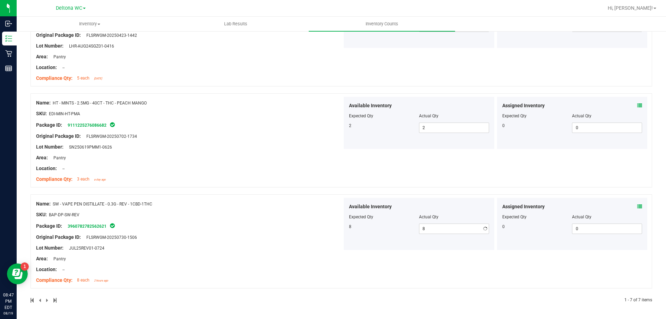
click at [342, 202] on div "Available Inventory Expected Qty Actual Qty 8 8 8" at bounding box center [418, 224] width 153 height 52
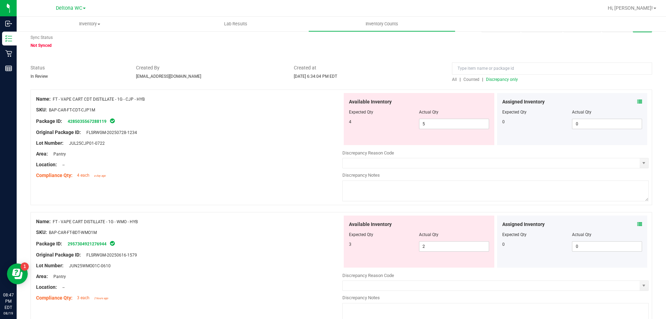
scroll to position [0, 0]
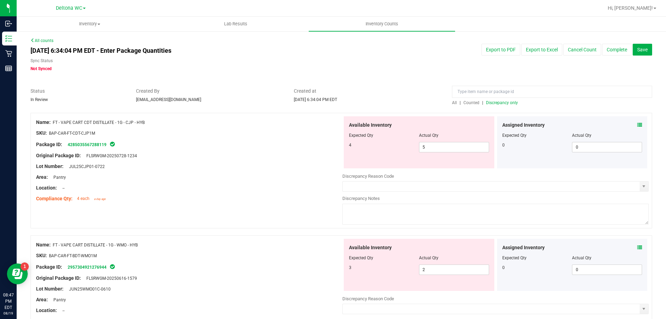
click at [503, 101] on span "Discrepancy only" at bounding box center [502, 102] width 32 height 5
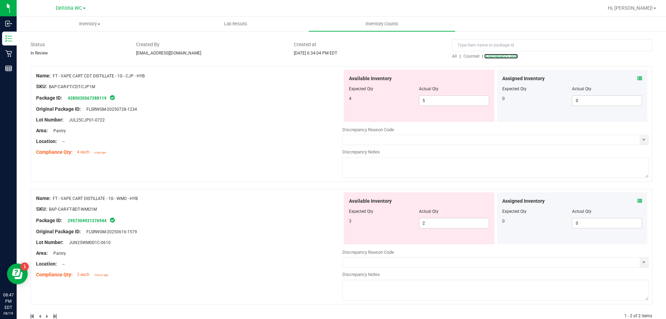
scroll to position [62, 0]
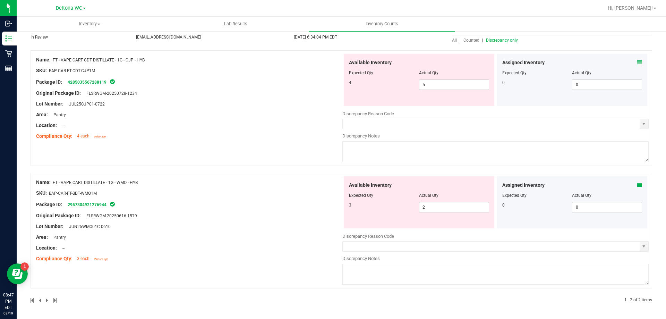
click at [266, 213] on div "Original Package ID: FLSRWGM-20250616-1579" at bounding box center [189, 215] width 306 height 7
click at [273, 134] on div "Compliance Qty: 4 each a day ago" at bounding box center [189, 136] width 306 height 7
click at [642, 6] on span "Hi, [PERSON_NAME]!" at bounding box center [630, 8] width 45 height 6
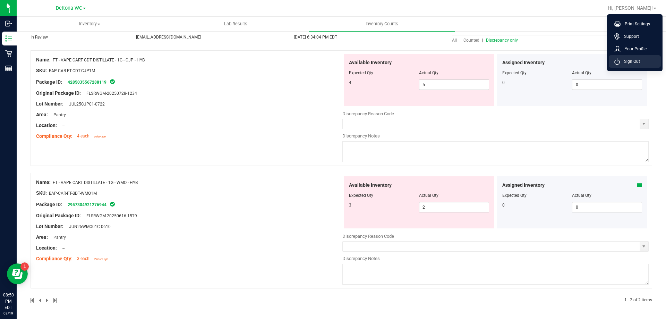
click at [636, 59] on span "Sign Out" at bounding box center [630, 61] width 20 height 7
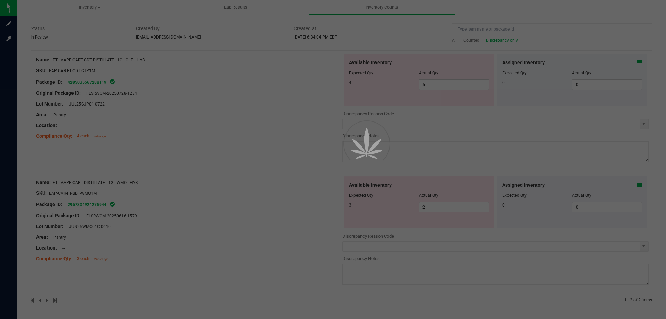
scroll to position [0, 0]
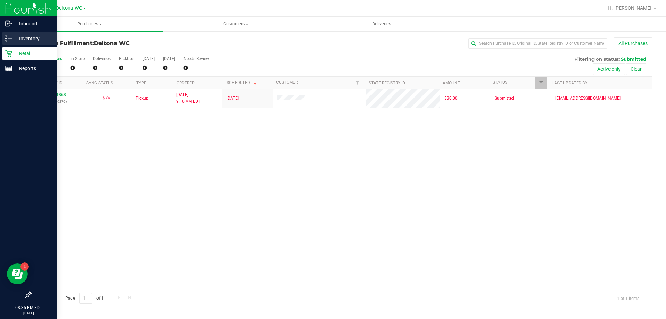
click at [8, 40] on icon at bounding box center [8, 38] width 7 height 7
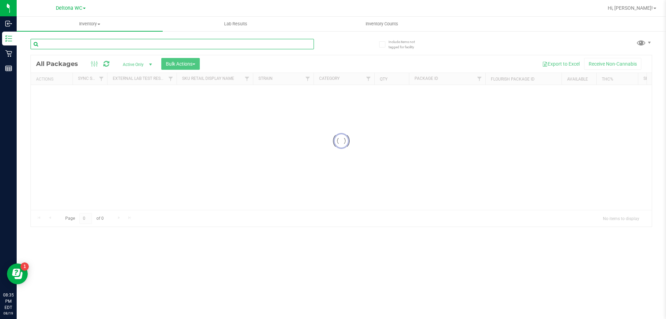
click at [155, 45] on div "Inventory All packages All inventory Waste log Create inventory Lab Results Inv…" at bounding box center [341, 168] width 649 height 302
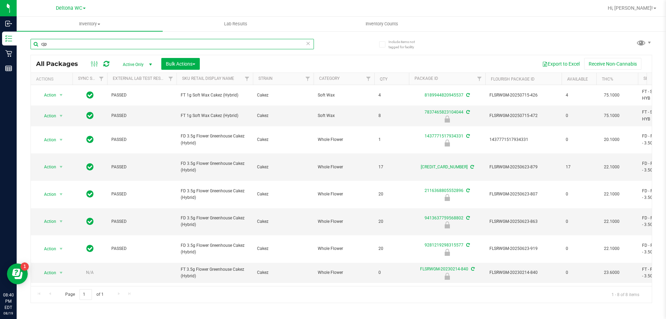
type input "cjp"
